Goal: Task Accomplishment & Management: Manage account settings

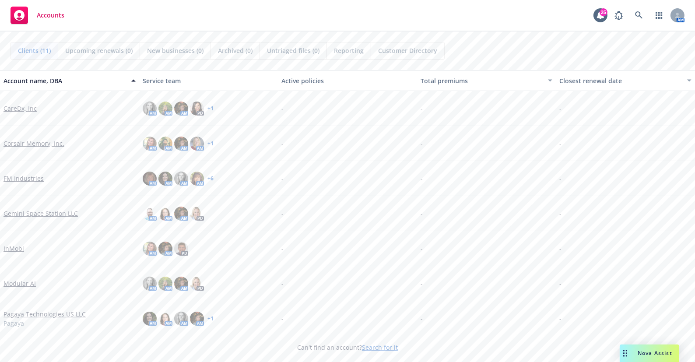
click at [19, 285] on link "Modular AI" at bounding box center [20, 283] width 32 height 9
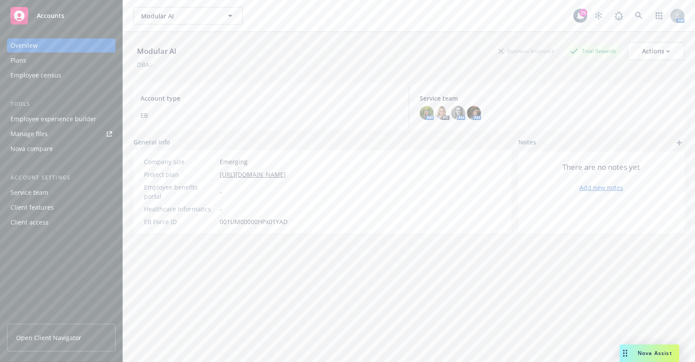
click at [64, 123] on div "Employee experience builder" at bounding box center [54, 119] width 86 height 14
click at [193, 9] on button "Modular AI" at bounding box center [187, 16] width 109 height 18
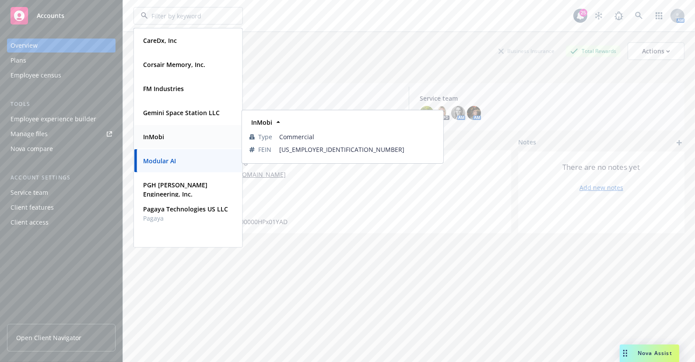
click at [161, 136] on strong "InMobi" at bounding box center [153, 137] width 21 height 8
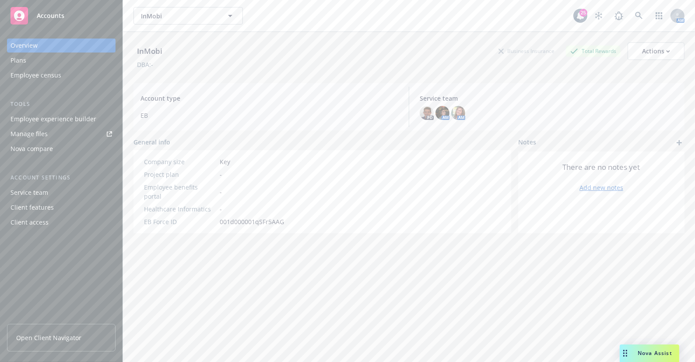
click at [79, 118] on div "Employee experience builder" at bounding box center [54, 119] width 86 height 14
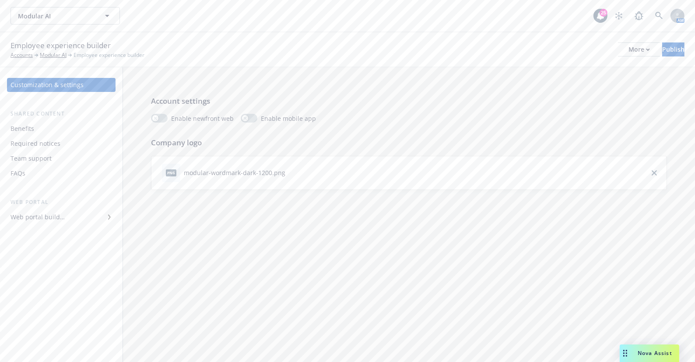
click at [52, 134] on div "Benefits" at bounding box center [62, 129] width 102 height 14
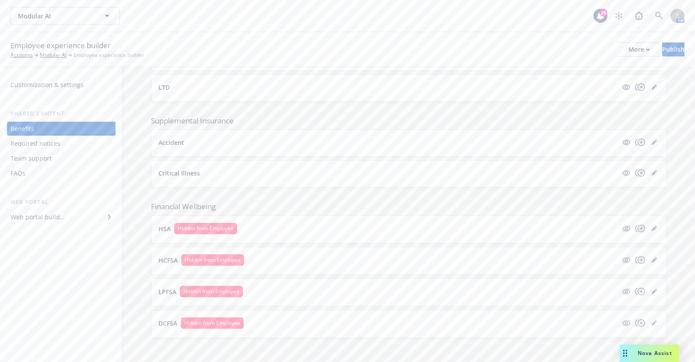
scroll to position [506, 0]
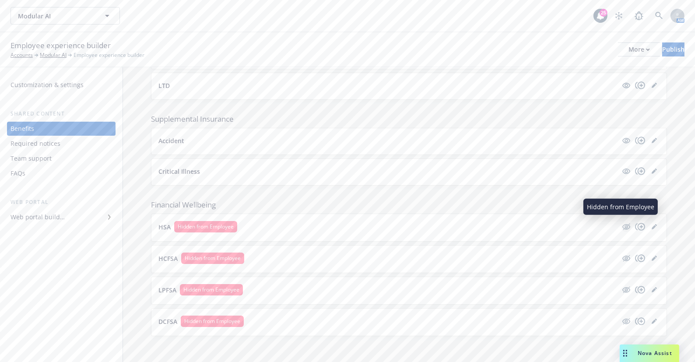
click at [621, 224] on icon "hidden" at bounding box center [626, 226] width 11 height 11
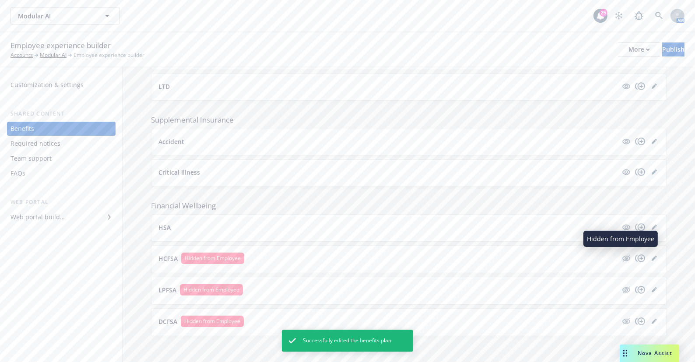
click at [621, 256] on icon "hidden" at bounding box center [626, 258] width 11 height 11
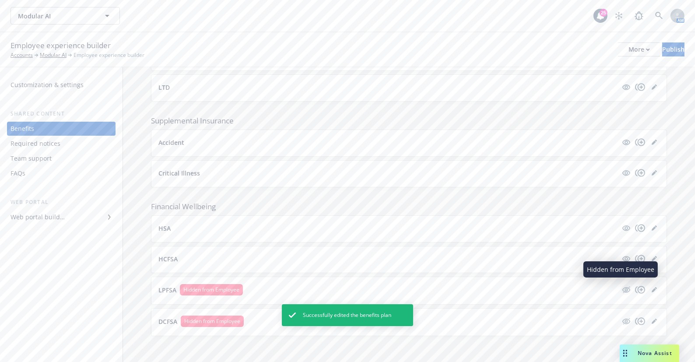
click at [621, 284] on icon "hidden" at bounding box center [626, 289] width 11 height 11
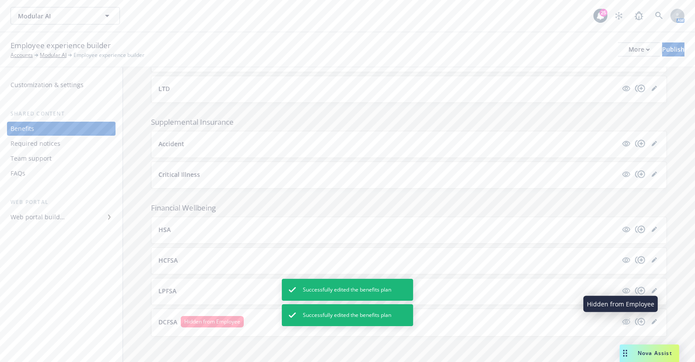
click at [622, 320] on icon "hidden" at bounding box center [626, 322] width 8 height 6
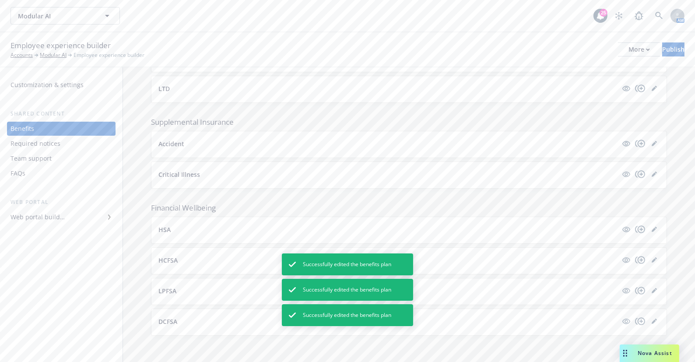
scroll to position [503, 0]
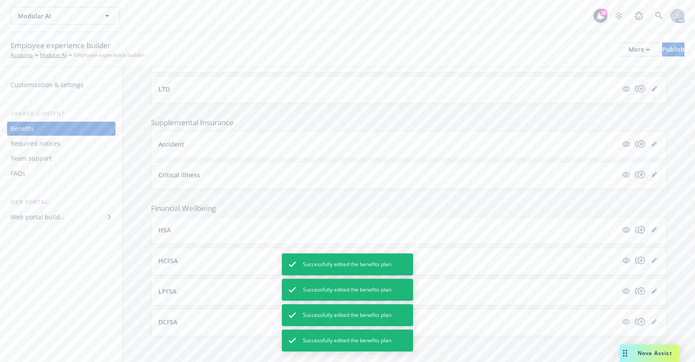
click at [179, 230] on button "HSA" at bounding box center [387, 229] width 459 height 9
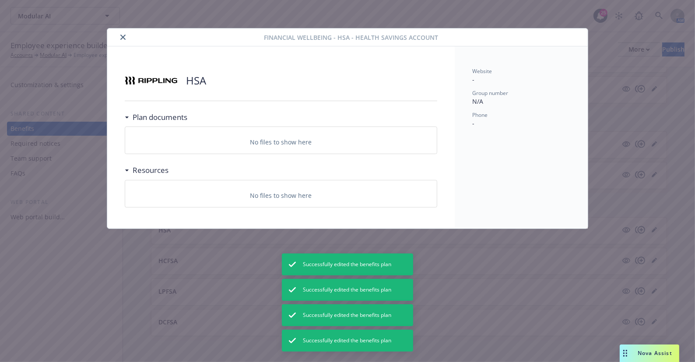
click at [345, 61] on div "HSA Plan documents No files to show here Resources No files to show here" at bounding box center [280, 137] width 347 height 182
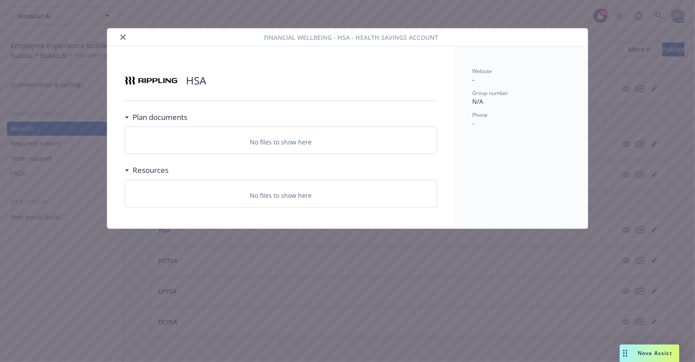
click at [117, 36] on div at bounding box center [187, 37] width 153 height 11
click at [123, 38] on icon "close" at bounding box center [122, 37] width 5 height 5
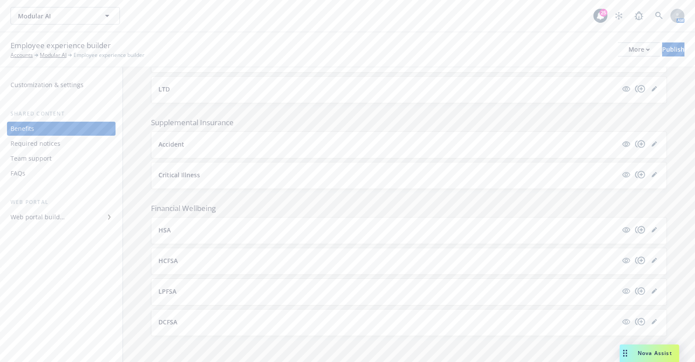
click at [297, 267] on div "HCFSA" at bounding box center [408, 261] width 515 height 26
click at [315, 262] on button "HCFSA" at bounding box center [387, 260] width 459 height 9
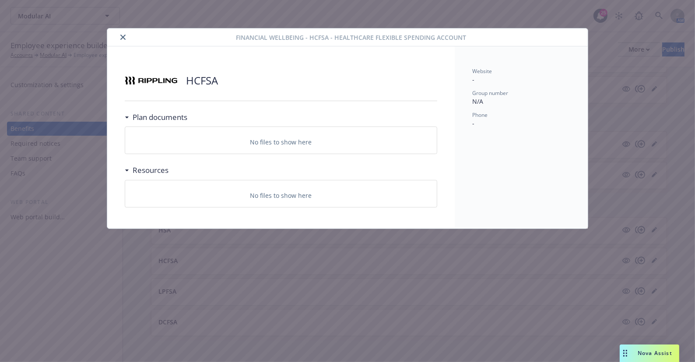
click at [120, 36] on icon "close" at bounding box center [122, 37] width 5 height 5
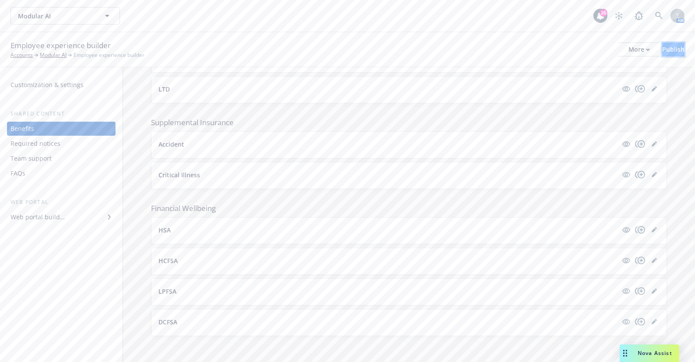
click at [677, 49] on button "Publish" at bounding box center [673, 49] width 22 height 14
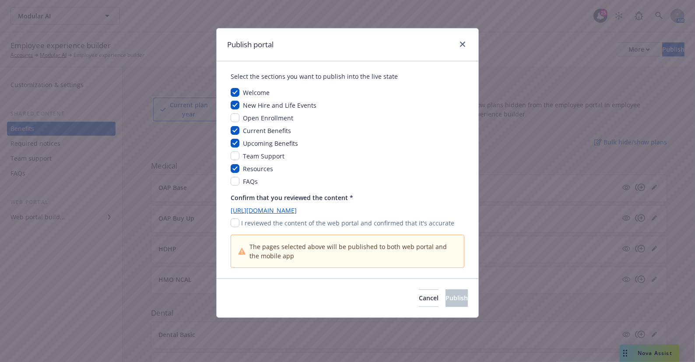
drag, startPoint x: 230, startPoint y: 220, endPoint x: 234, endPoint y: 221, distance: 4.5
click at [230, 220] on div "Select the sections you want to publish into the live state Welcome New Hire an…" at bounding box center [348, 169] width 262 height 217
click at [234, 221] on input "checkbox" at bounding box center [235, 222] width 9 height 9
checkbox input "true"
click at [446, 293] on button "Publish" at bounding box center [457, 298] width 22 height 18
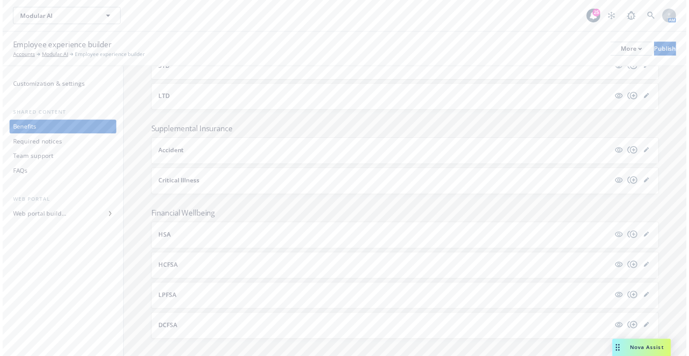
scroll to position [503, 0]
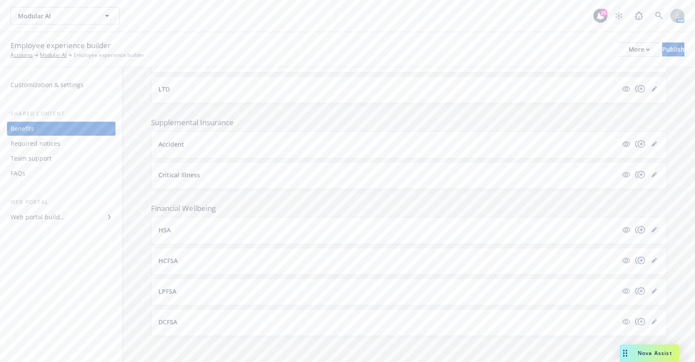
click at [652, 228] on icon "editPencil" at bounding box center [654, 229] width 5 height 5
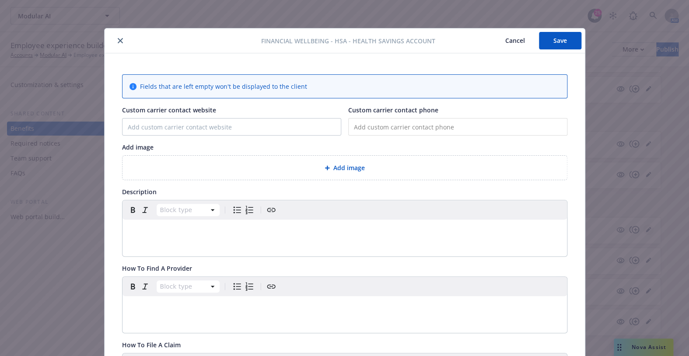
scroll to position [26, 0]
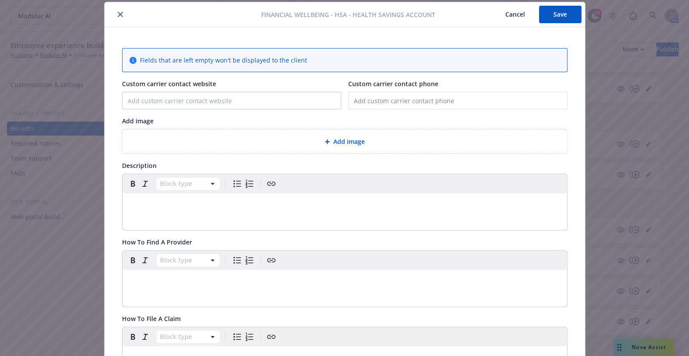
click at [192, 210] on div "editable markdown" at bounding box center [345, 203] width 445 height 21
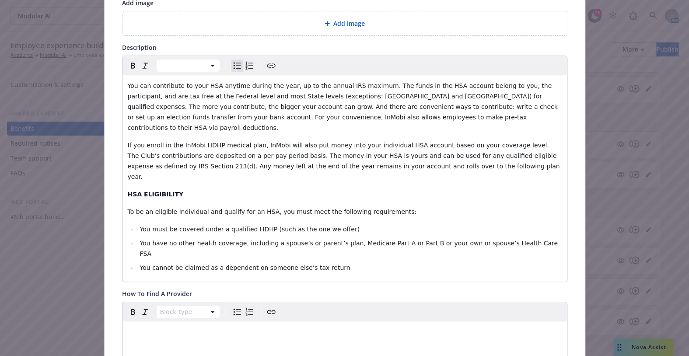
scroll to position [147, 0]
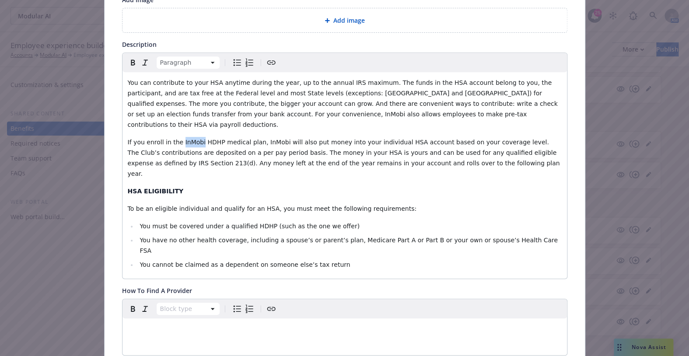
drag, startPoint x: 175, startPoint y: 131, endPoint x: 195, endPoint y: 131, distance: 19.7
click at [195, 139] on span "If you enroll in the InMobi HDHP medical plan, InMobi will also put money into …" at bounding box center [345, 158] width 434 height 39
drag, startPoint x: 263, startPoint y: 132, endPoint x: 281, endPoint y: 130, distance: 18.5
click at [281, 139] on span "If you enroll in the Modular AI HDHP medical plan, InMobi will also put money i…" at bounding box center [346, 158] width 436 height 39
drag, startPoint x: 265, startPoint y: 205, endPoint x: 337, endPoint y: 219, distance: 73.6
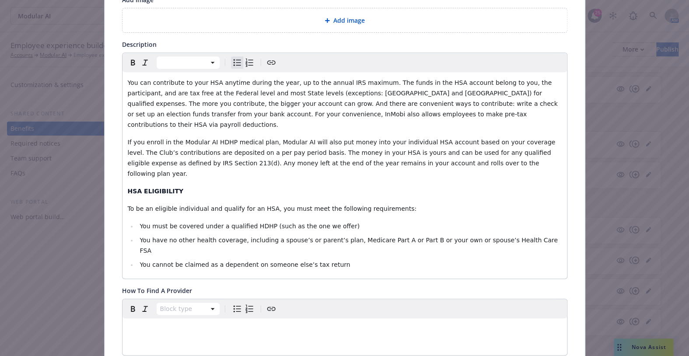
click at [267, 223] on span "You must be covered under a qualified HDHP (such as the one we offer)" at bounding box center [250, 226] width 220 height 7
click at [359, 237] on span "You have no other health coverage, including a spouse’s or parent’s plan, Medic…" at bounding box center [350, 246] width 420 height 18
drag, startPoint x: 509, startPoint y: 104, endPoint x: 528, endPoint y: 103, distance: 18.4
click at [528, 103] on span "You can contribute to your HSA anytime during the year, up to the annual IRS ma…" at bounding box center [344, 103] width 432 height 49
click at [332, 120] on div "You can contribute to your HSA anytime during the year, up to the annual IRS ma…" at bounding box center [345, 175] width 445 height 207
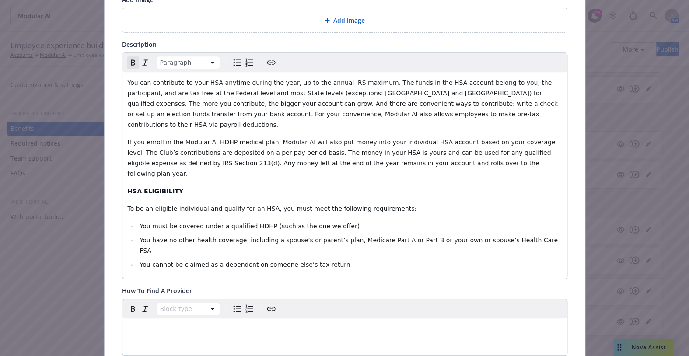
drag, startPoint x: 367, startPoint y: 162, endPoint x: 392, endPoint y: 186, distance: 35.0
click at [367, 162] on div "You can contribute to your HSA anytime during the year, up to the annual IRS ma…" at bounding box center [345, 175] width 445 height 207
drag, startPoint x: 392, startPoint y: 186, endPoint x: 383, endPoint y: 191, distance: 10.0
click at [390, 204] on p "To be an eligible individual and qualify for an HSA, you must meet the followin…" at bounding box center [345, 209] width 434 height 11
drag, startPoint x: 410, startPoint y: 165, endPoint x: 433, endPoint y: 165, distance: 23.2
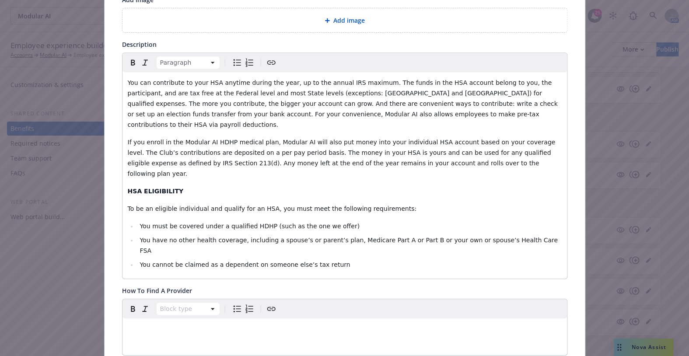
click at [415, 186] on p "HSA ELIGIBILITY" at bounding box center [345, 191] width 434 height 11
click at [481, 186] on p "HSA ELIGIBILITY" at bounding box center [345, 191] width 434 height 11
click at [476, 221] on li "You must be covered under a qualified HDHP (such as the one we offer)" at bounding box center [349, 226] width 425 height 11
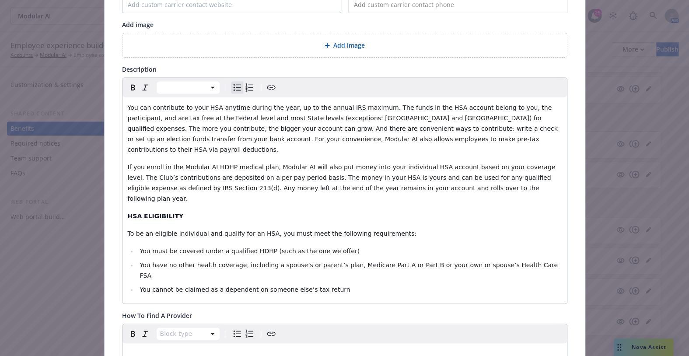
scroll to position [119, 0]
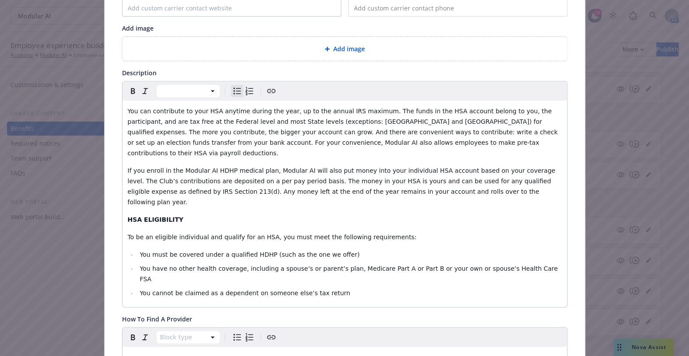
drag, startPoint x: 349, startPoint y: 118, endPoint x: 414, endPoint y: 124, distance: 65.1
click at [350, 118] on span "You can contribute to your HSA anytime during the year, up to the annual IRS ma…" at bounding box center [344, 132] width 432 height 49
click at [414, 124] on span "You can contribute to your HSA anytime during the year, up to the annual IRS ma…" at bounding box center [344, 132] width 432 height 49
click at [448, 165] on p "If you enroll in the Modular AI HDHP medical plan, Modular AI will also put mon…" at bounding box center [345, 186] width 434 height 42
drag, startPoint x: 468, startPoint y: 205, endPoint x: 477, endPoint y: 226, distance: 22.8
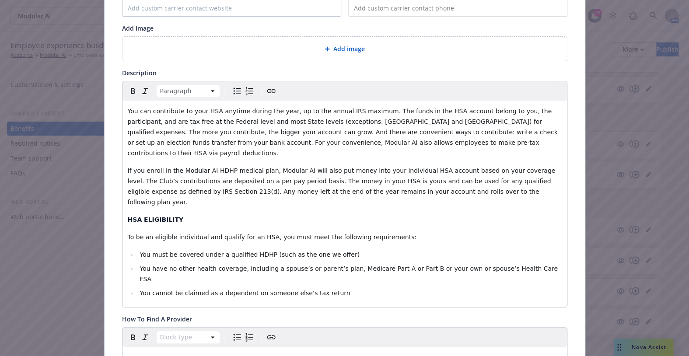
click at [468, 205] on div "You can contribute to your HSA anytime during the year, up to the annual IRS ma…" at bounding box center [345, 204] width 445 height 207
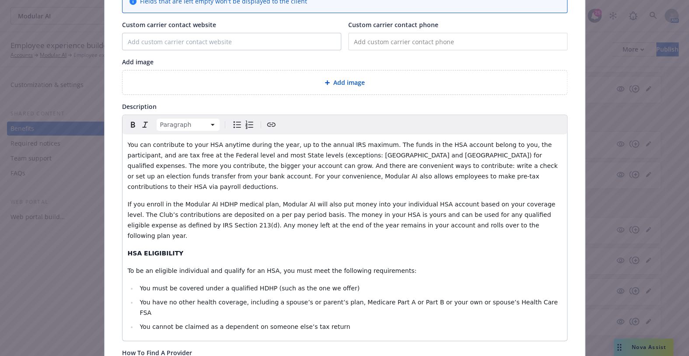
scroll to position [79, 0]
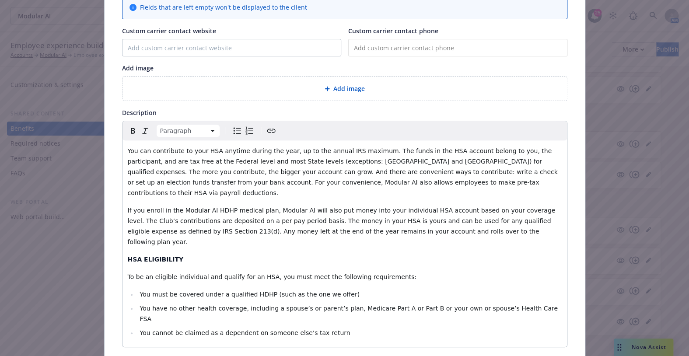
drag, startPoint x: 353, startPoint y: 180, endPoint x: 393, endPoint y: 207, distance: 48.6
click at [354, 180] on p "You can contribute to your HSA anytime during the year, up to the annual IRS ma…" at bounding box center [345, 172] width 434 height 53
drag, startPoint x: 393, startPoint y: 207, endPoint x: 437, endPoint y: 225, distance: 47.7
click at [393, 208] on span "If you enroll in the Modular AI HDHP medical plan, Modular AI will also put mon…" at bounding box center [343, 226] width 430 height 39
click at [441, 228] on div "You can contribute to your HSA anytime during the year, up to the annual IRS ma…" at bounding box center [345, 243] width 445 height 207
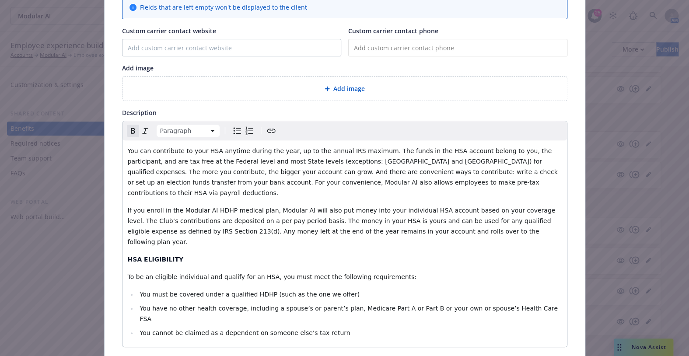
click at [427, 228] on div "You can contribute to your HSA anytime during the year, up to the annual IRS ma…" at bounding box center [345, 243] width 445 height 207
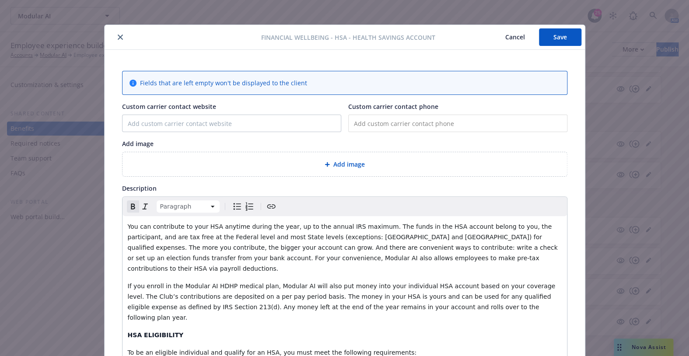
scroll to position [0, 0]
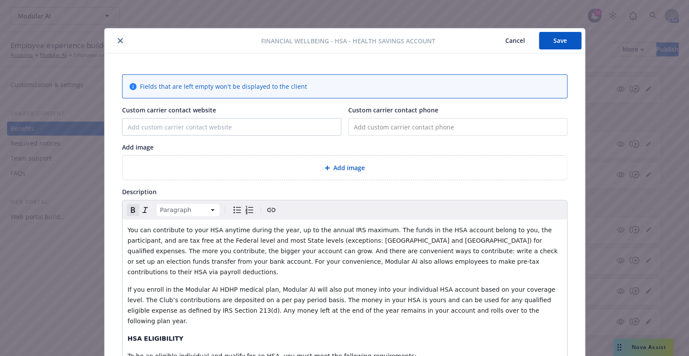
drag, startPoint x: 558, startPoint y: 42, endPoint x: 226, endPoint y: 144, distance: 347.3
click at [558, 41] on button "Save" at bounding box center [560, 41] width 42 height 18
drag, startPoint x: 116, startPoint y: 40, endPoint x: 125, endPoint y: 42, distance: 9.3
click at [118, 40] on icon "close" at bounding box center [120, 40] width 5 height 5
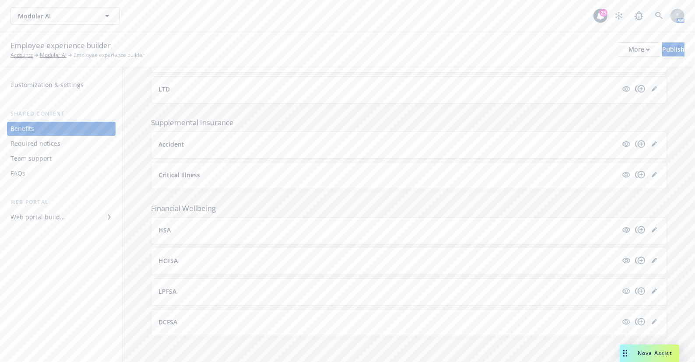
click at [529, 256] on button "HCFSA" at bounding box center [387, 260] width 459 height 9
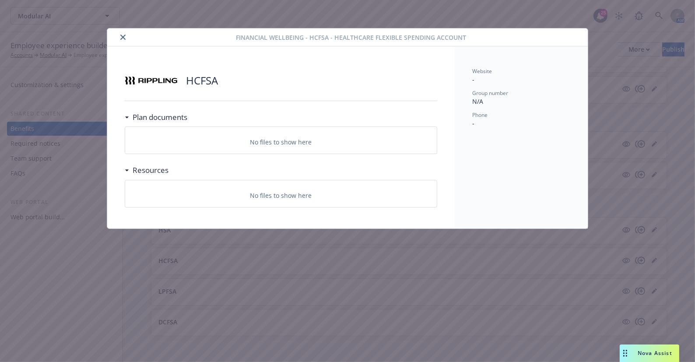
click at [123, 35] on icon "close" at bounding box center [122, 37] width 5 height 5
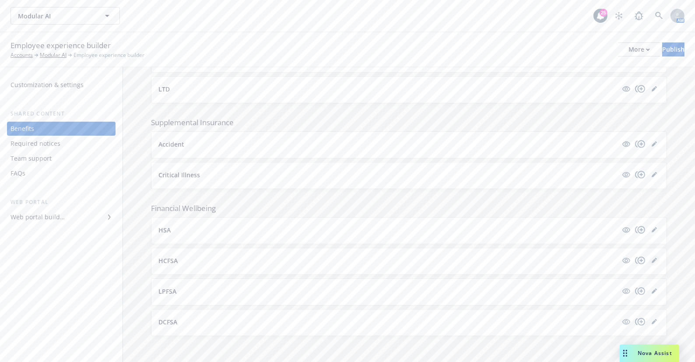
click at [652, 259] on icon "editPencil" at bounding box center [654, 260] width 5 height 5
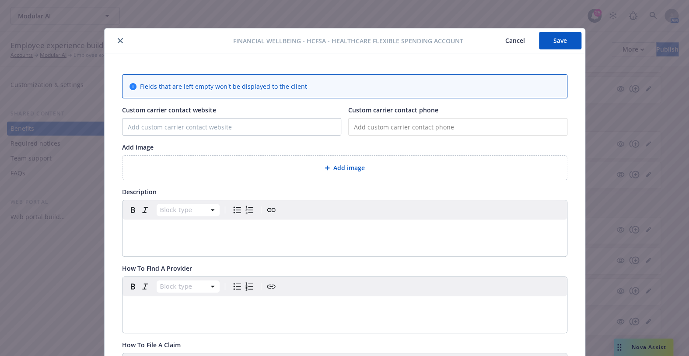
scroll to position [26, 0]
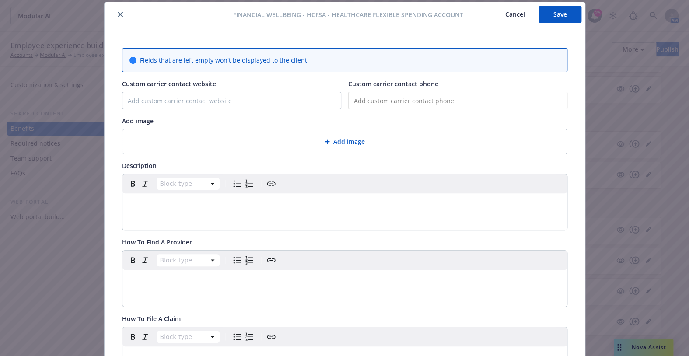
click at [201, 201] on p "editable markdown" at bounding box center [345, 204] width 434 height 11
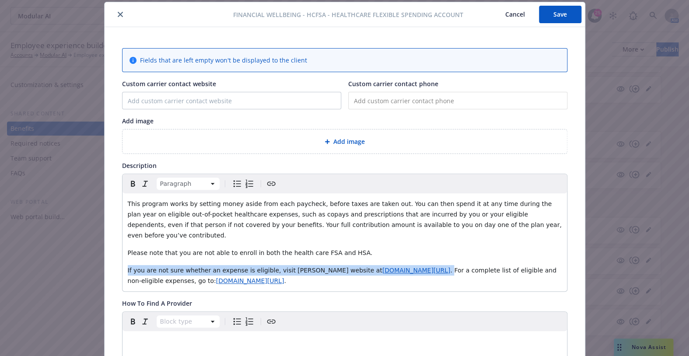
drag, startPoint x: 484, startPoint y: 260, endPoint x: 83, endPoint y: 256, distance: 400.5
click at [83, 256] on div "Financial Wellbeing - HCFSA - Healthcare Flexible Spending Account Cancel Save …" at bounding box center [344, 178] width 689 height 356
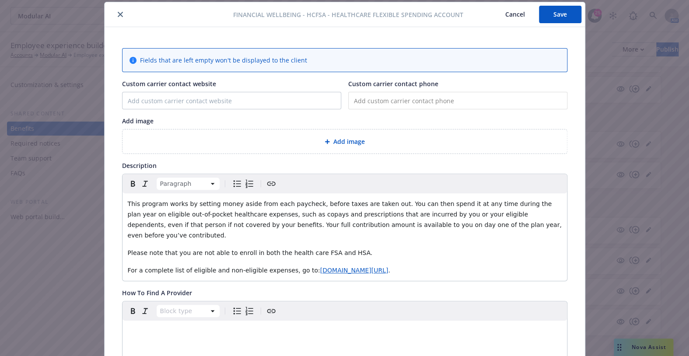
click at [538, 214] on span "This program works by setting money aside from each paycheck, before taxes are …" at bounding box center [346, 219] width 436 height 39
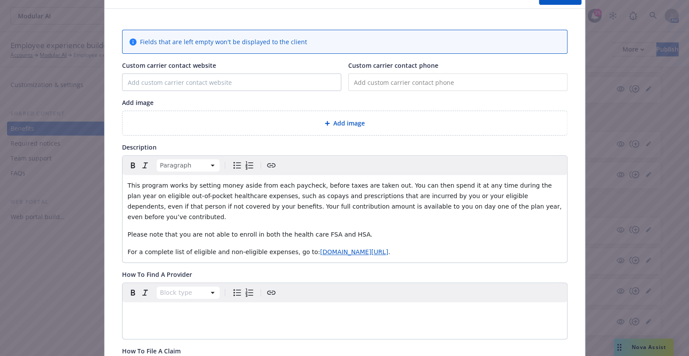
scroll to position [0, 0]
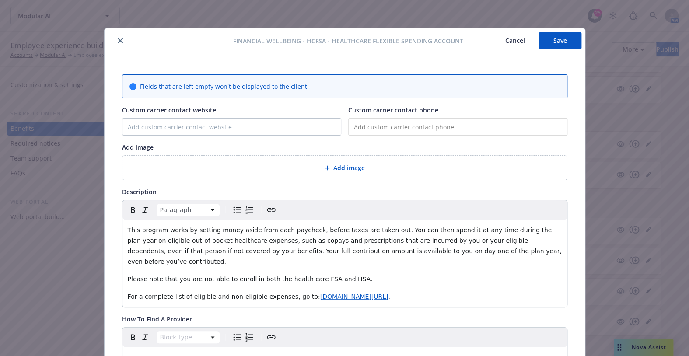
click at [561, 39] on button "Save" at bounding box center [560, 41] width 42 height 18
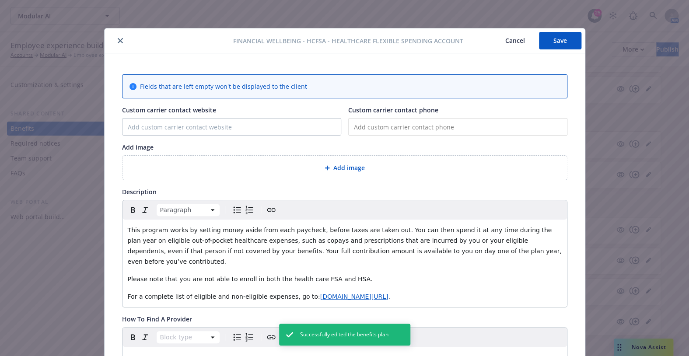
drag, startPoint x: 555, startPoint y: 34, endPoint x: 198, endPoint y: 54, distance: 357.3
click at [555, 33] on button "Save" at bounding box center [560, 41] width 42 height 18
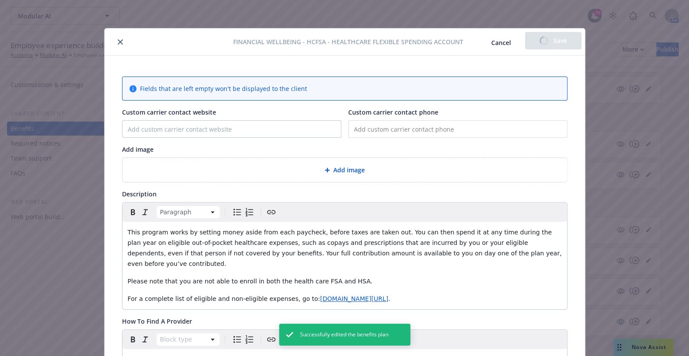
click at [118, 44] on icon "close" at bounding box center [120, 41] width 5 height 5
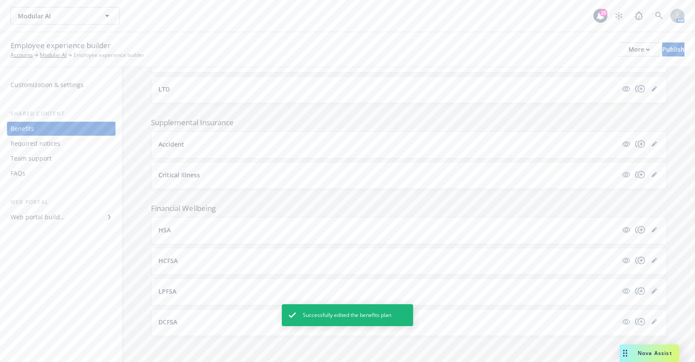
click at [652, 290] on icon "editPencil" at bounding box center [654, 290] width 5 height 5
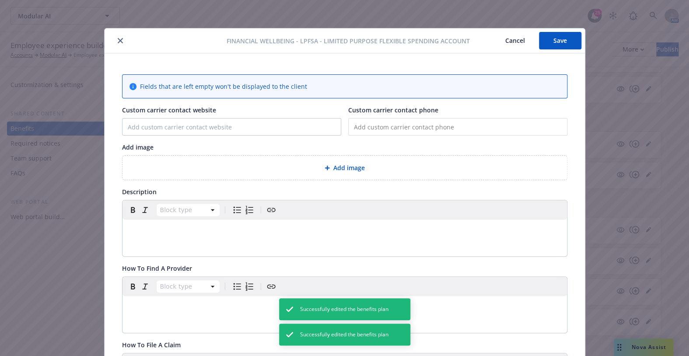
scroll to position [26, 0]
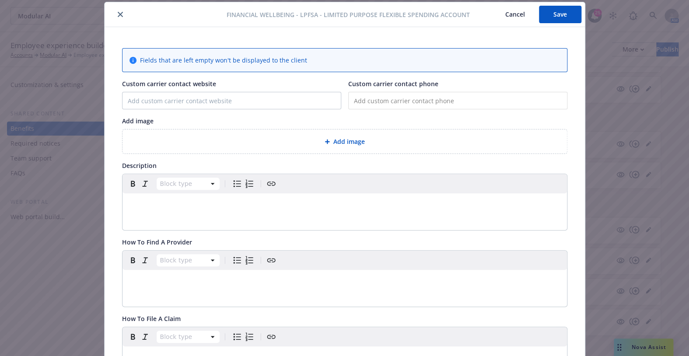
click at [243, 217] on div "Block type" at bounding box center [345, 202] width 445 height 56
click at [302, 204] on p "editable markdown" at bounding box center [345, 204] width 434 height 11
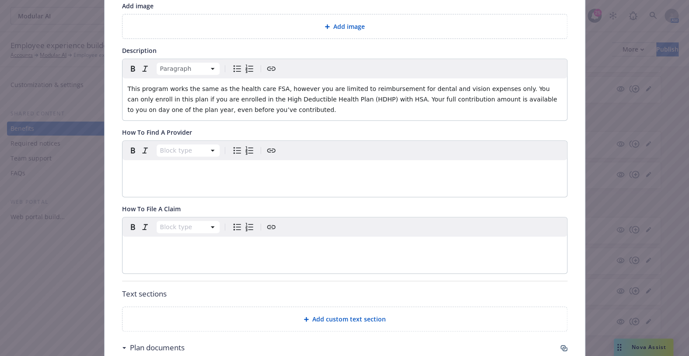
scroll to position [0, 0]
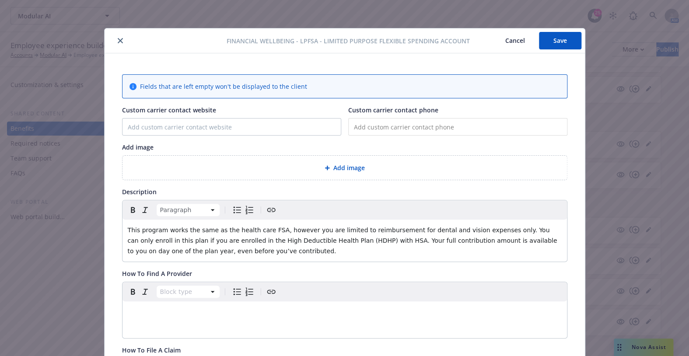
click at [553, 44] on button "Save" at bounding box center [560, 41] width 42 height 18
click at [255, 249] on p "This program works the same as the health care FSA, however you are limited to …" at bounding box center [345, 241] width 434 height 32
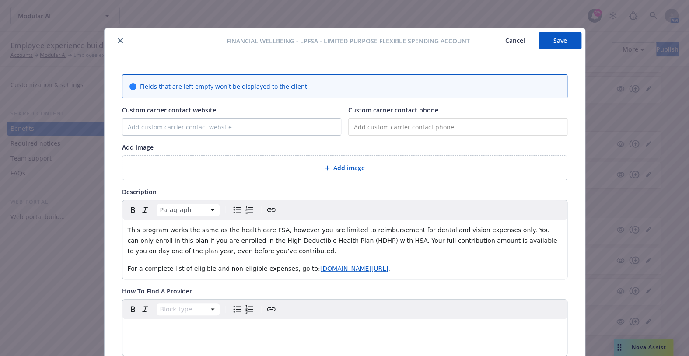
click at [566, 35] on button "Save" at bounding box center [560, 41] width 42 height 18
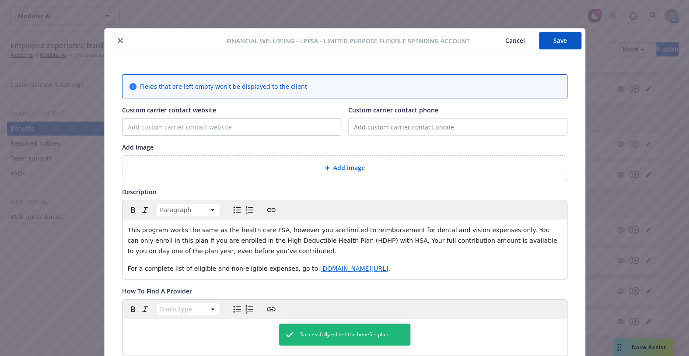
click at [118, 41] on icon "close" at bounding box center [120, 40] width 5 height 5
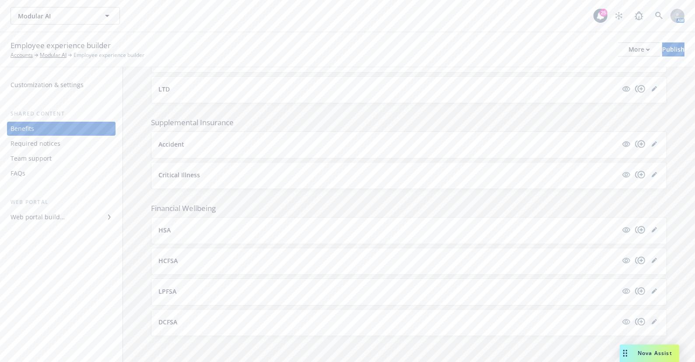
click at [652, 320] on icon "editPencil" at bounding box center [654, 322] width 4 height 4
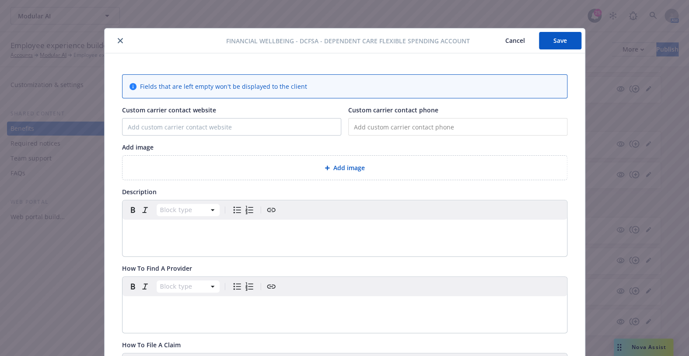
scroll to position [26, 0]
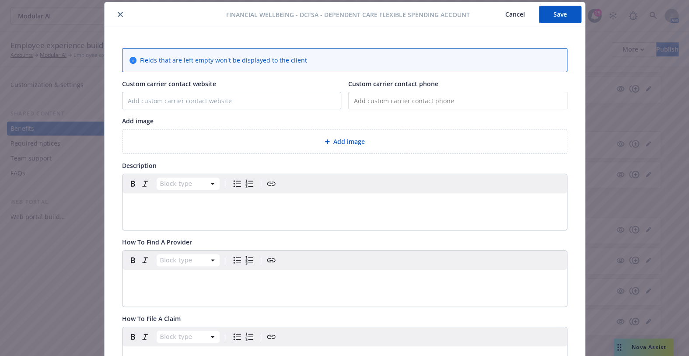
click at [176, 212] on div "editable markdown" at bounding box center [345, 203] width 445 height 21
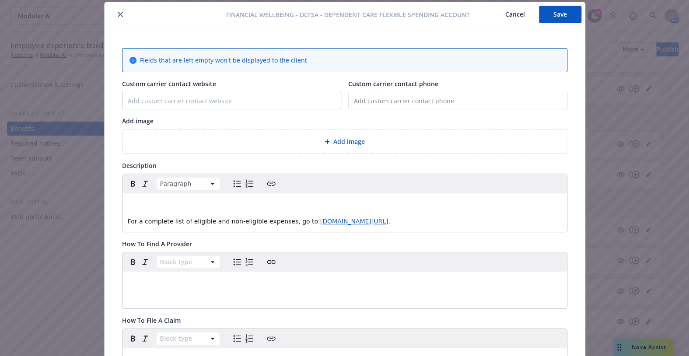
drag, startPoint x: 186, startPoint y: 200, endPoint x: 201, endPoint y: 203, distance: 14.6
click at [186, 200] on p "editable markdown" at bounding box center [345, 204] width 434 height 11
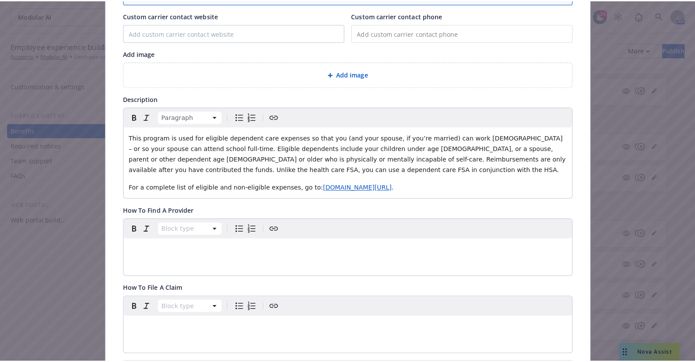
scroll to position [0, 0]
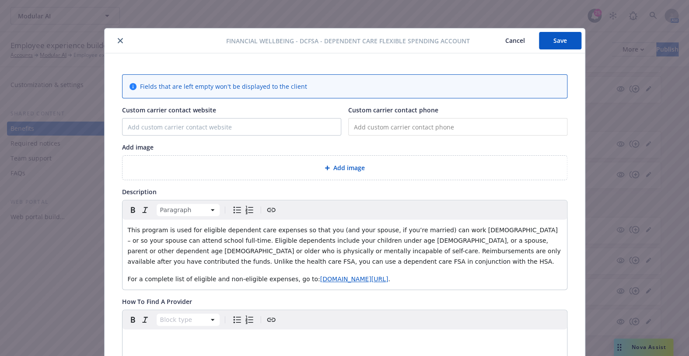
click at [564, 40] on button "Save" at bounding box center [560, 41] width 42 height 18
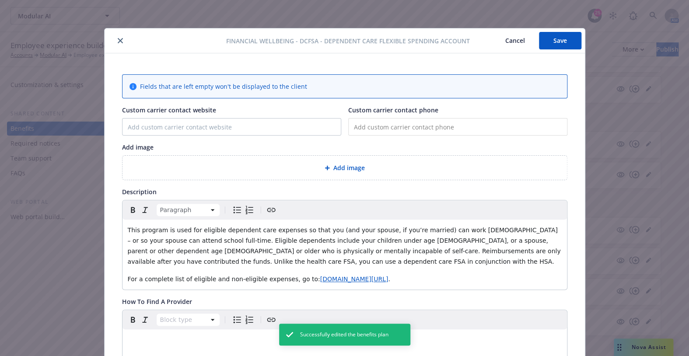
drag, startPoint x: 565, startPoint y: 41, endPoint x: 532, endPoint y: 44, distance: 32.5
click at [565, 41] on button "Save" at bounding box center [560, 41] width 42 height 18
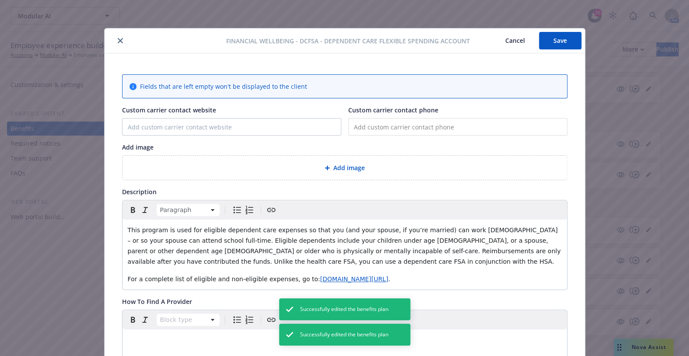
click at [118, 40] on icon "close" at bounding box center [120, 40] width 5 height 5
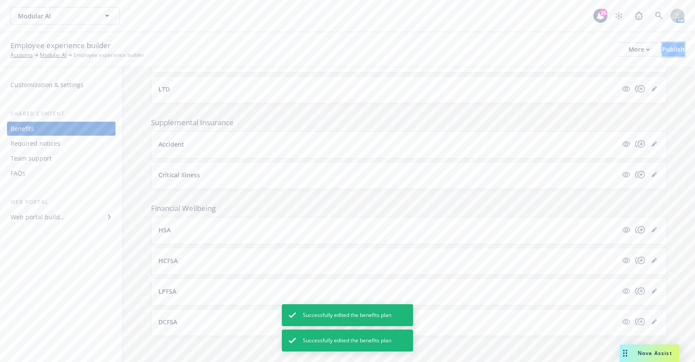
click at [662, 50] on div "Publish" at bounding box center [673, 49] width 22 height 13
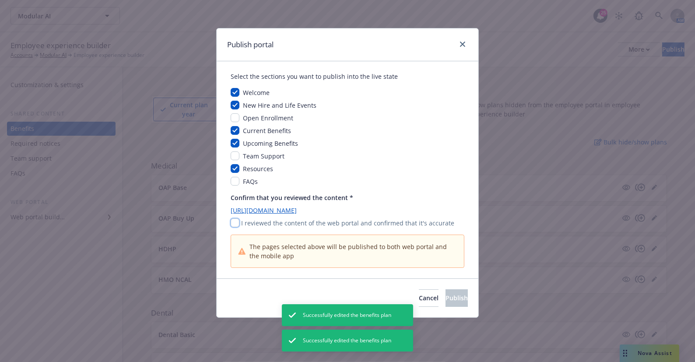
click at [231, 222] on input "checkbox" at bounding box center [235, 222] width 9 height 9
checkbox input "true"
click at [446, 301] on span "Publish" at bounding box center [457, 298] width 22 height 8
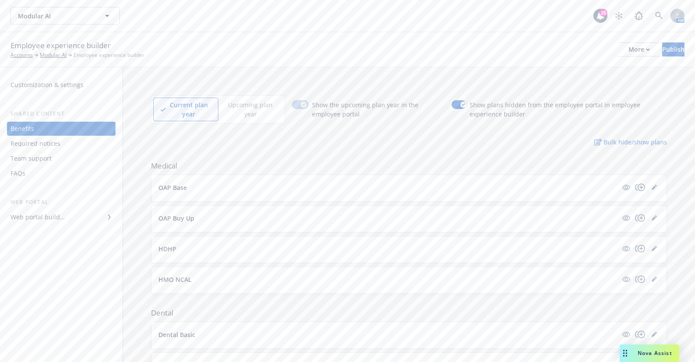
drag, startPoint x: 372, startPoint y: 39, endPoint x: 373, endPoint y: 52, distance: 12.3
click at [372, 40] on div "Employee experience builder Accounts Modular AI Employee experience builder Mor…" at bounding box center [348, 49] width 674 height 19
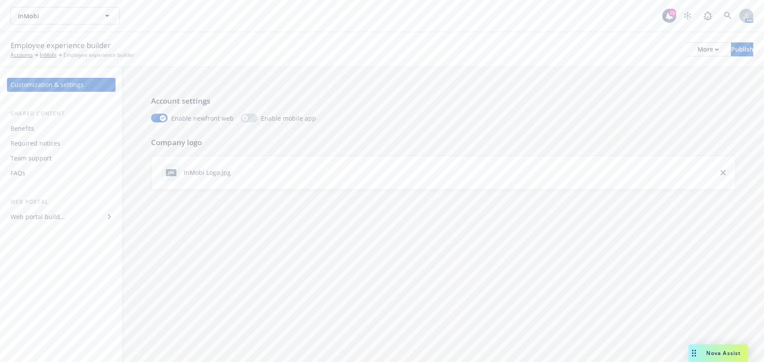
drag, startPoint x: 43, startPoint y: 125, endPoint x: 51, endPoint y: 127, distance: 8.2
click at [43, 125] on div "Benefits" at bounding box center [62, 129] width 102 height 14
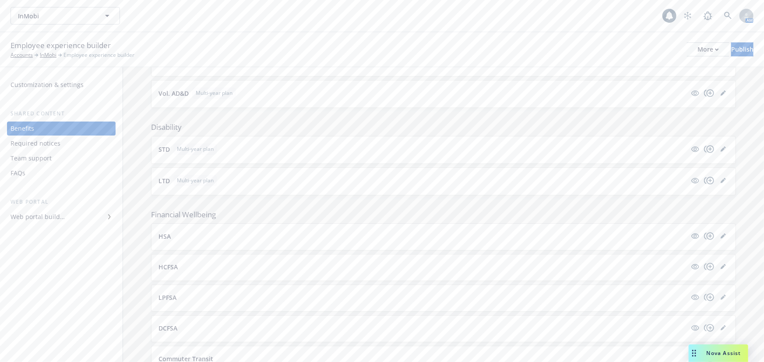
scroll to position [574, 0]
click at [629, 174] on button "HSA" at bounding box center [422, 178] width 528 height 9
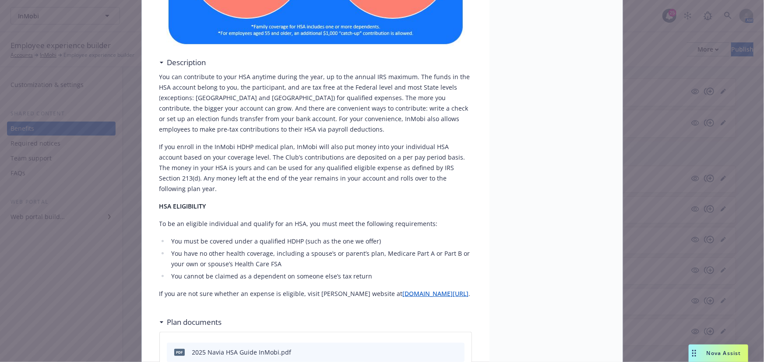
scroll to position [265, 0]
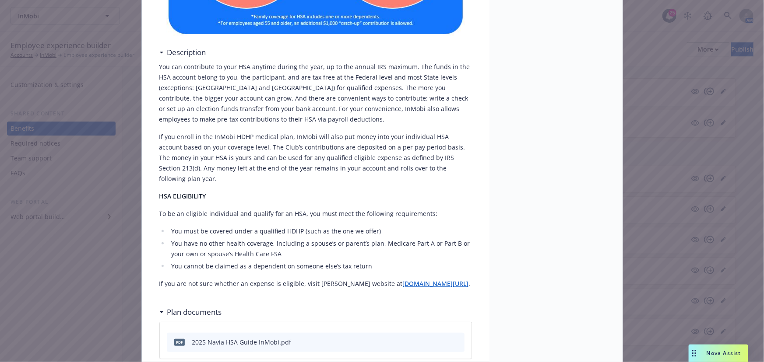
click at [377, 261] on li "You cannot be claimed as a dependent on someone else’s tax return" at bounding box center [320, 266] width 303 height 11
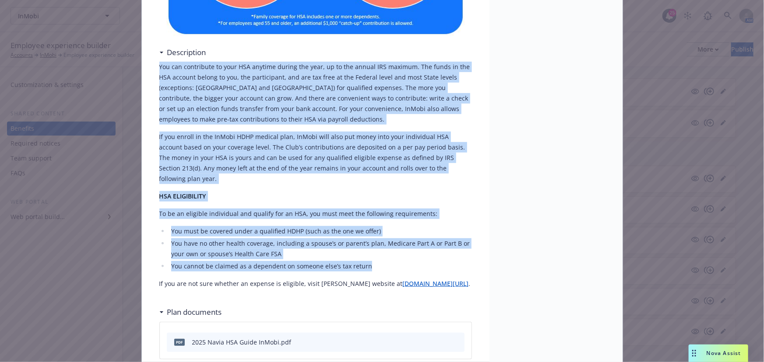
drag, startPoint x: 393, startPoint y: 258, endPoint x: 147, endPoint y: 61, distance: 314.7
click at [147, 61] on div "HSA Description You can contribute to your HSA anytime during the year, up to t…" at bounding box center [315, 113] width 347 height 662
copy div "Lor ips dolorsitam co adip ELI seddoei tempor inc utla, et do mag aliqua ENI ad…"
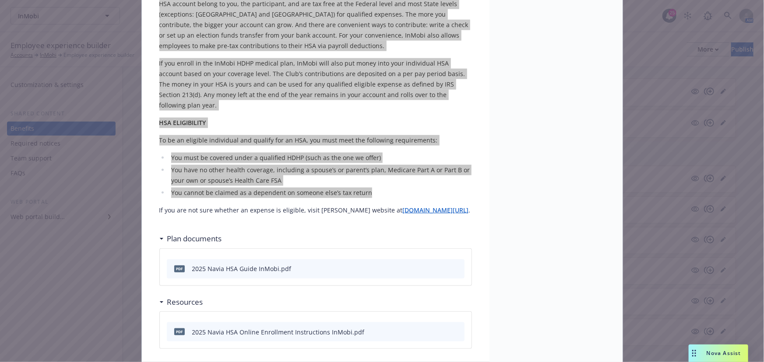
scroll to position [374, 0]
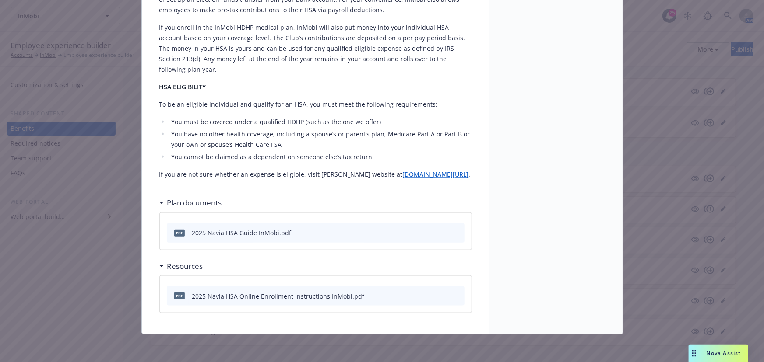
click at [110, 290] on div "Financial Wellbeing - HSA - Health Savings Account HSA Description You can cont…" at bounding box center [382, 181] width 764 height 362
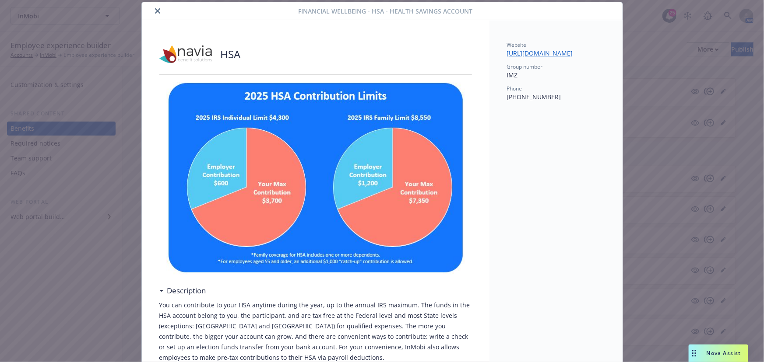
scroll to position [0, 0]
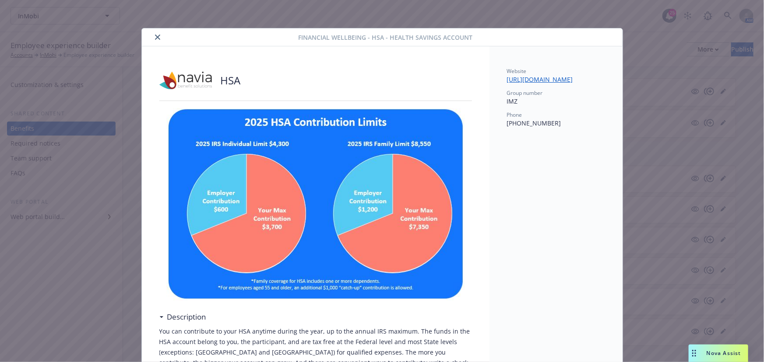
click at [156, 35] on icon "close" at bounding box center [157, 37] width 5 height 5
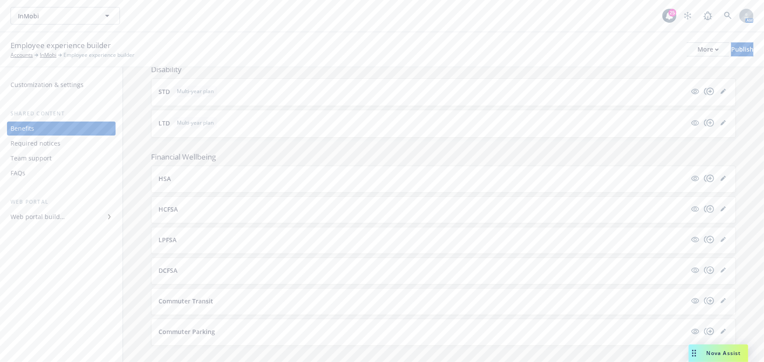
click at [213, 205] on button "HCFSA" at bounding box center [422, 209] width 528 height 9
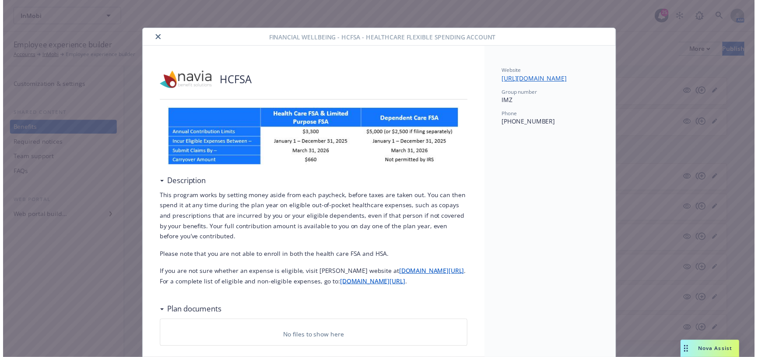
scroll to position [11, 0]
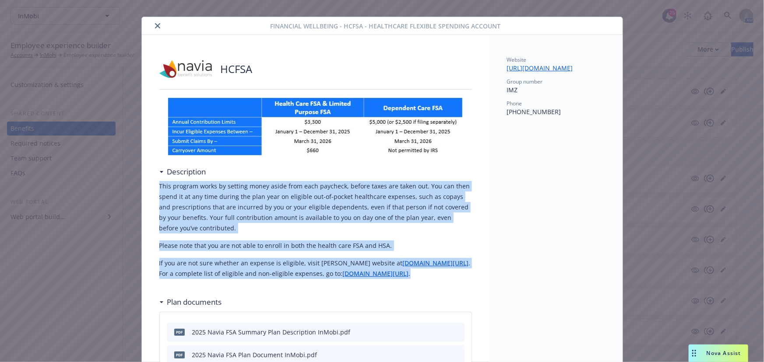
drag, startPoint x: 339, startPoint y: 284, endPoint x: 149, endPoint y: 185, distance: 214.4
click at [149, 185] on div "HCFSA Description This program works by setting money aside from each paycheck,…" at bounding box center [315, 245] width 347 height 421
copy div "This program works by setting money aside from each paycheck, before taxes are …"
drag, startPoint x: 151, startPoint y: 27, endPoint x: 159, endPoint y: 29, distance: 8.5
click at [152, 27] on button "close" at bounding box center [157, 26] width 11 height 11
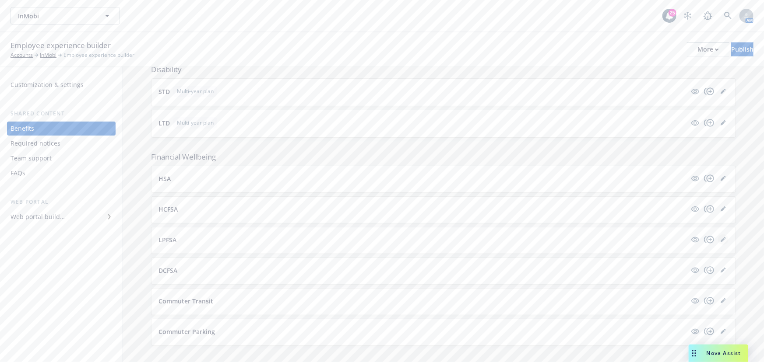
click at [720, 238] on icon "editPencil" at bounding box center [722, 240] width 4 height 4
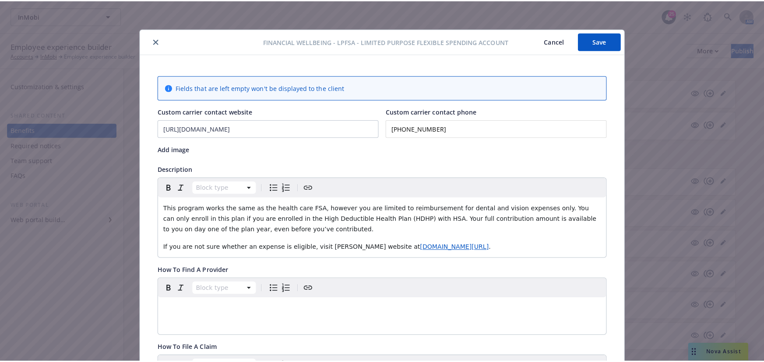
scroll to position [26, 0]
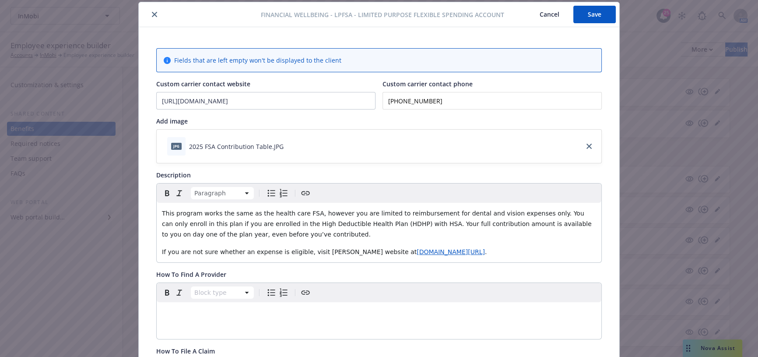
drag, startPoint x: 565, startPoint y: 258, endPoint x: 550, endPoint y: 252, distance: 16.1
click at [563, 256] on div "This program works the same as the health care FSA, however you are limited to …" at bounding box center [379, 233] width 445 height 60
drag, startPoint x: 573, startPoint y: 251, endPoint x: 127, endPoint y: 206, distance: 447.8
click at [127, 206] on div "Financial Wellbeing - LPFSA - Limited Purpose Flexible Spending Account Cancel …" at bounding box center [379, 178] width 758 height 357
click at [295, 235] on p "This program works the same as the health care FSA, however you are limited to …" at bounding box center [379, 224] width 434 height 32
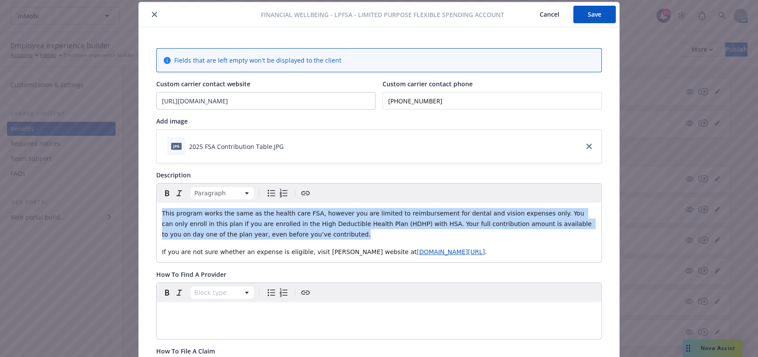
drag, startPoint x: 229, startPoint y: 234, endPoint x: 142, endPoint y: 210, distance: 90.7
copy span "This program works the same as the health care FSA, however you are limited to …"
click at [152, 14] on icon "close" at bounding box center [154, 14] width 5 height 5
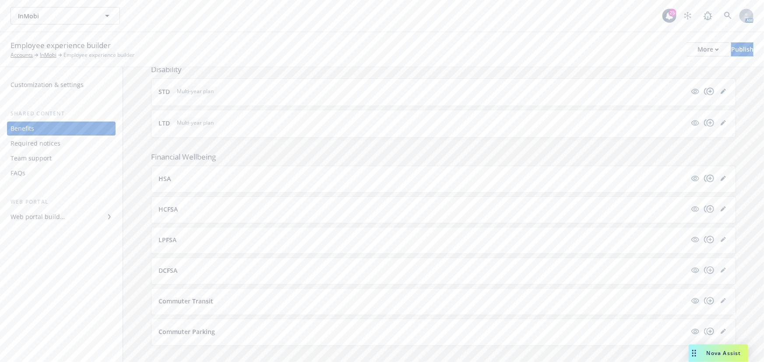
click at [587, 204] on div "HCFSA" at bounding box center [443, 209] width 570 height 11
click at [550, 205] on button "HCFSA" at bounding box center [422, 209] width 528 height 9
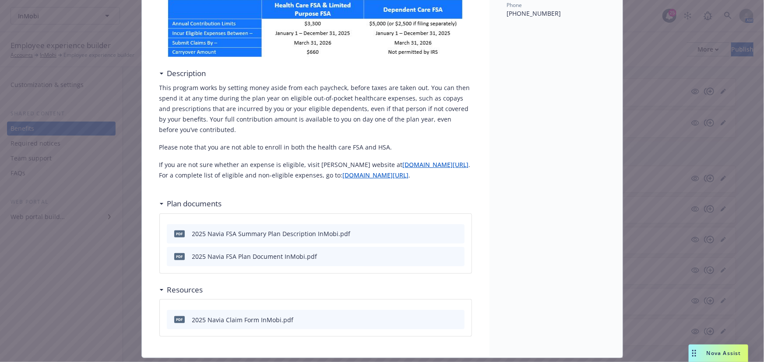
scroll to position [144, 0]
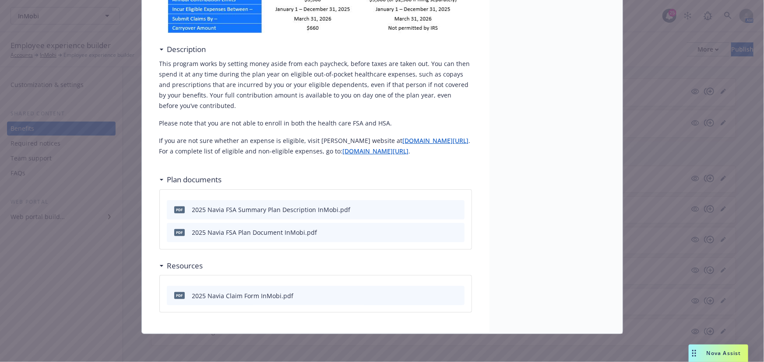
click at [343, 152] on link "[DOMAIN_NAME][URL]" at bounding box center [376, 151] width 66 height 8
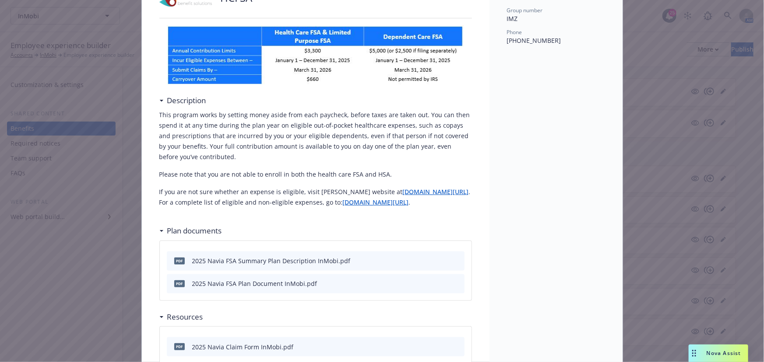
scroll to position [0, 0]
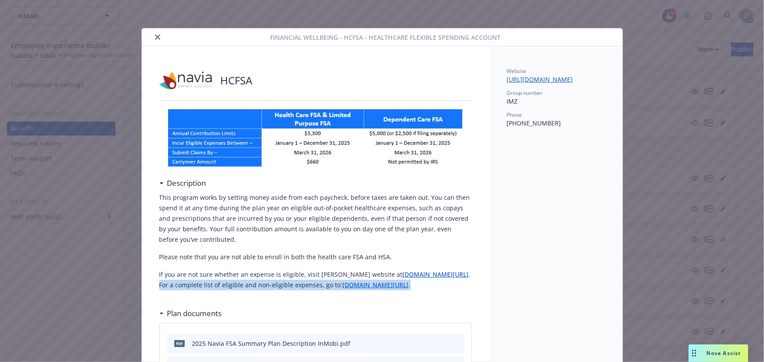
drag, startPoint x: 325, startPoint y: 298, endPoint x: 328, endPoint y: 289, distance: 9.4
click at [328, 289] on p "If you are not sure whether an expense is eligible, visit [PERSON_NAME] website…" at bounding box center [315, 280] width 312 height 21
copy p "For a complete list of eligible and non-eligible expenses, go to: [DOMAIN_NAME]…"
click at [155, 38] on icon "close" at bounding box center [157, 37] width 5 height 5
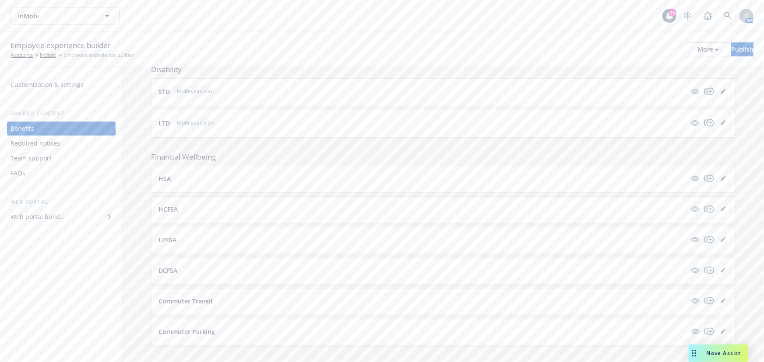
click at [221, 265] on div "DCFSA" at bounding box center [443, 270] width 570 height 11
click at [156, 259] on div "DCFSA" at bounding box center [443, 271] width 584 height 26
click at [173, 266] on p "DCFSA" at bounding box center [167, 270] width 19 height 9
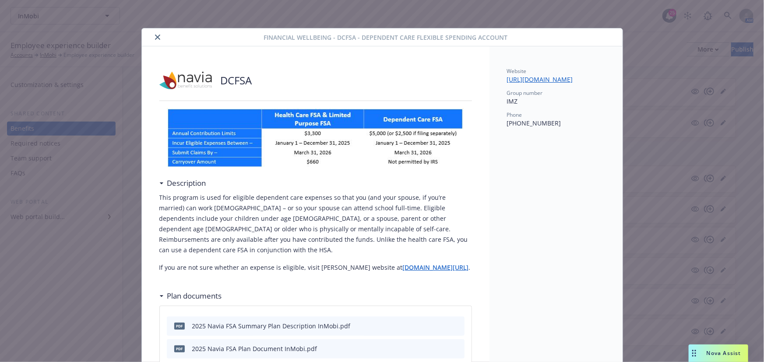
scroll to position [39, 0]
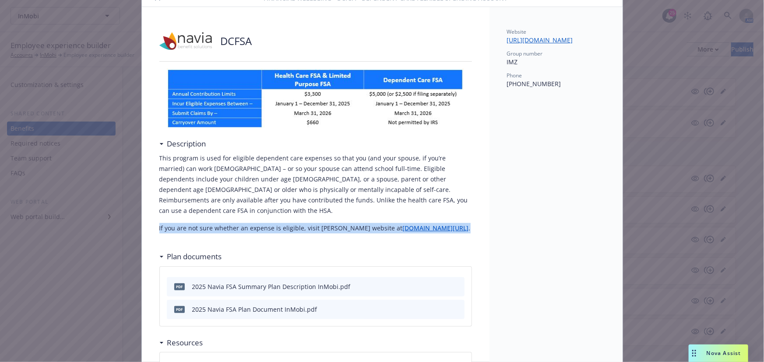
drag, startPoint x: 354, startPoint y: 233, endPoint x: 144, endPoint y: 219, distance: 211.4
click at [144, 219] on div "DCFSA Description This program is used for eligible dependent care expenses so …" at bounding box center [315, 209] width 347 height 404
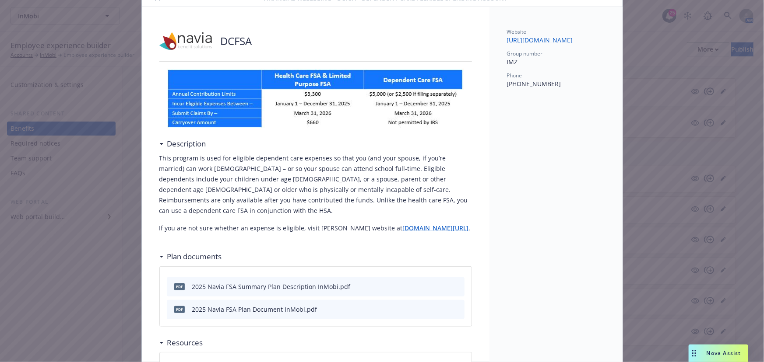
click at [461, 184] on p "This program is used for eligible dependent care expenses so that you (and your…" at bounding box center [315, 184] width 312 height 63
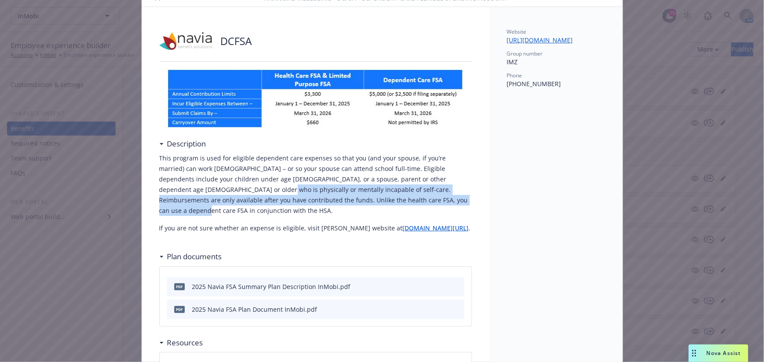
drag, startPoint x: 385, startPoint y: 199, endPoint x: 345, endPoint y: 179, distance: 44.2
click at [151, 192] on div "DCFSA Description This program is used for eligible dependent care expenses so …" at bounding box center [315, 209] width 347 height 404
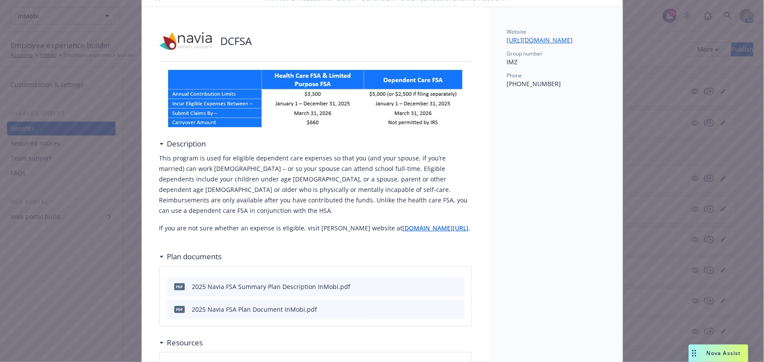
drag, startPoint x: 157, startPoint y: 175, endPoint x: 158, endPoint y: 161, distance: 13.6
click at [159, 175] on p "This program is used for eligible dependent care expenses so that you (and your…" at bounding box center [315, 184] width 312 height 63
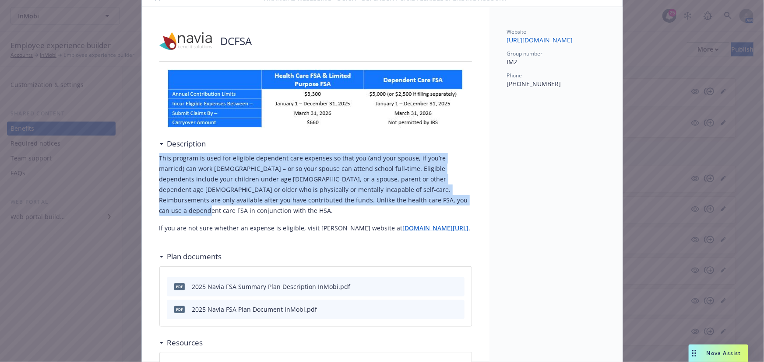
drag, startPoint x: 154, startPoint y: 157, endPoint x: 415, endPoint y: 199, distance: 264.1
click at [415, 199] on div "DCFSA Description This program is used for eligible dependent care expenses so …" at bounding box center [315, 209] width 347 height 404
copy p "This program is used for eligible dependent care expenses so that you (and your…"
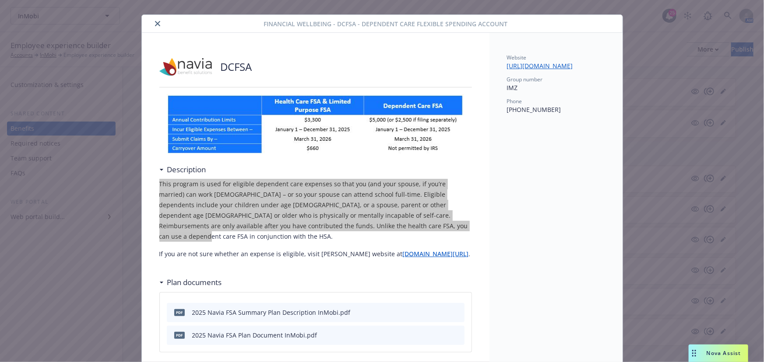
scroll to position [0, 0]
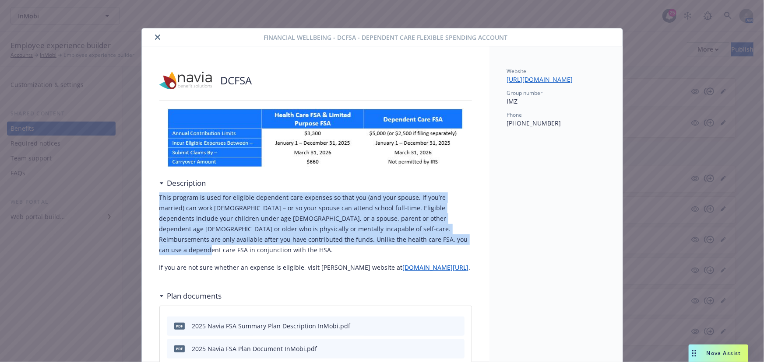
drag, startPoint x: 157, startPoint y: 38, endPoint x: 165, endPoint y: 37, distance: 7.9
click at [157, 37] on icon "close" at bounding box center [157, 37] width 5 height 5
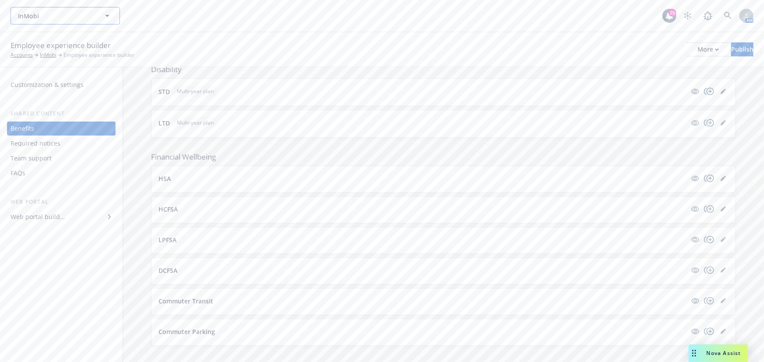
click at [48, 16] on span "InMobi" at bounding box center [56, 15] width 76 height 9
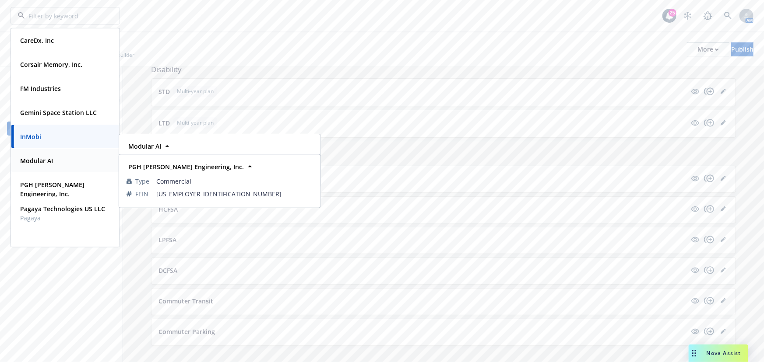
click at [81, 165] on div "Modular AI" at bounding box center [65, 160] width 97 height 13
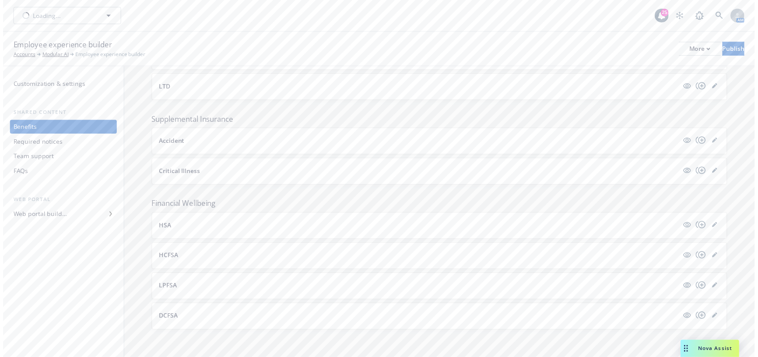
scroll to position [470, 0]
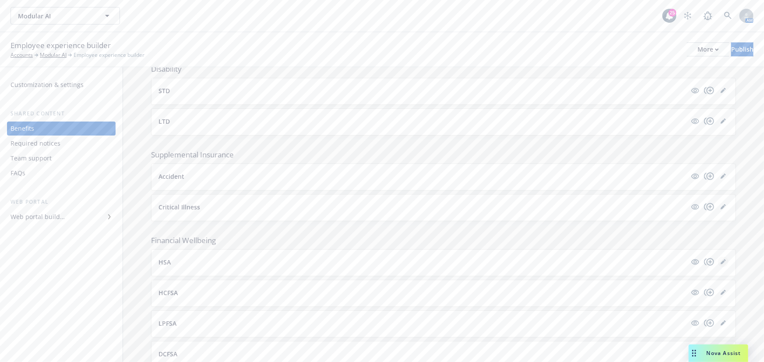
click at [720, 260] on icon "editPencil" at bounding box center [722, 262] width 5 height 5
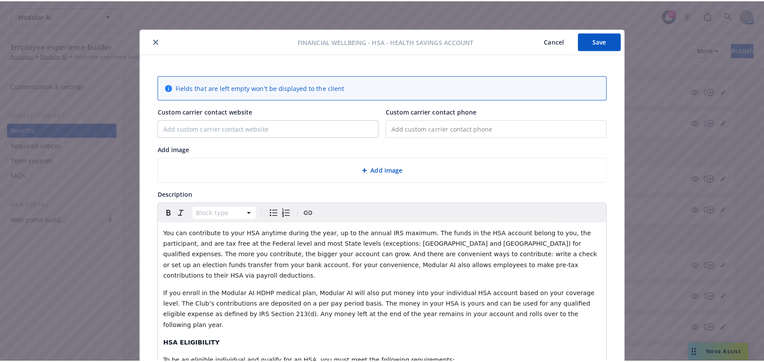
scroll to position [26, 0]
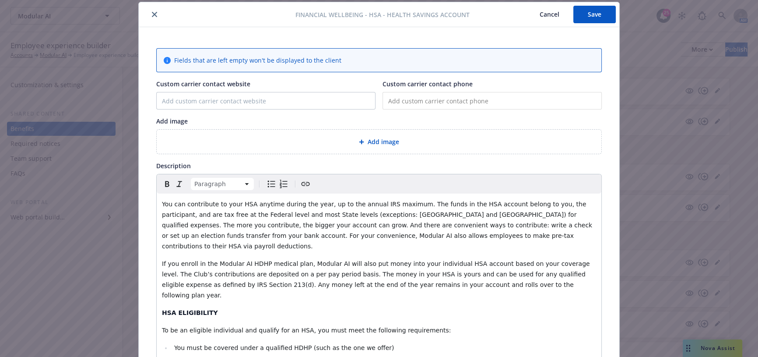
drag, startPoint x: 456, startPoint y: 257, endPoint x: 523, endPoint y: 268, distance: 67.8
click at [456, 258] on p "If you enroll in the Modular AI HDHP medical plan, Modular AI will also put mon…" at bounding box center [379, 279] width 434 height 42
click at [523, 268] on p "If you enroll in the Modular AI HDHP medical plan, Modular AI will also put mon…" at bounding box center [379, 279] width 434 height 42
click at [549, 307] on p "HSA ELIGIBILITY" at bounding box center [379, 312] width 434 height 11
drag, startPoint x: 420, startPoint y: 264, endPoint x: 450, endPoint y: 263, distance: 30.6
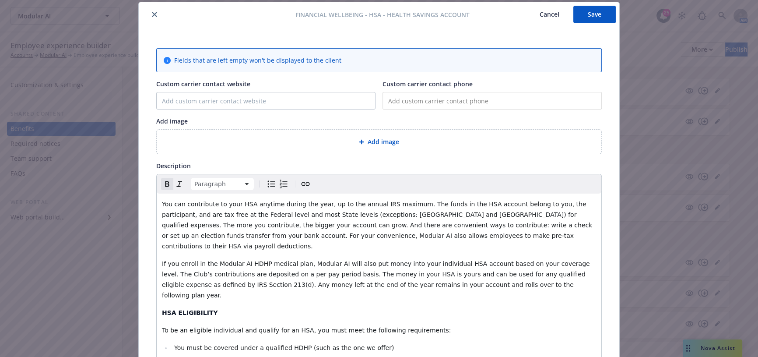
click at [420, 264] on span "If you enroll in the Modular AI HDHP medical plan, Modular AI will also put mon…" at bounding box center [377, 279] width 430 height 39
click at [468, 262] on span "If you enroll in the Modular AI HDHP medical plan, Modular AI will also put mon…" at bounding box center [377, 279] width 430 height 39
click at [523, 263] on span "If you enroll in the Modular AI HDHP medical plan, Modular AI will also put mon…" at bounding box center [377, 279] width 430 height 39
click at [571, 260] on span "If you enroll in the Modular AI HDHP medical plan, Modular AI will also put mon…" at bounding box center [377, 279] width 430 height 39
drag, startPoint x: 567, startPoint y: 251, endPoint x: 579, endPoint y: 254, distance: 12.2
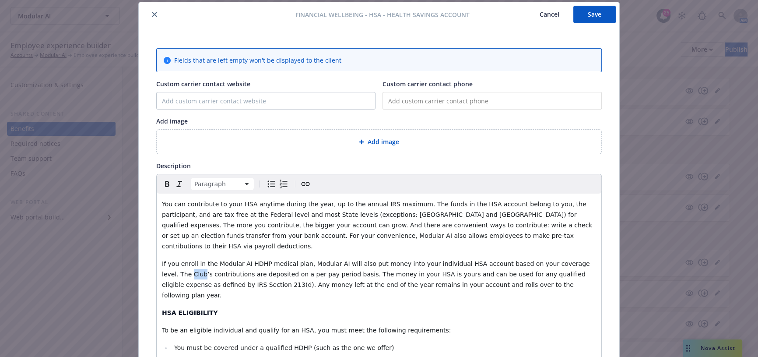
click at [579, 260] on span "If you enroll in the Modular AI HDHP medical plan, Modular AI will also put mon…" at bounding box center [377, 279] width 430 height 39
click at [568, 260] on span "If you enroll in the Modular AI HDHP medical plan, Modular AI will also put mon…" at bounding box center [377, 279] width 430 height 39
drag, startPoint x: 560, startPoint y: 252, endPoint x: 578, endPoint y: 252, distance: 17.5
click at [578, 260] on span "If you enroll in the Modular AI HDHP medical plan, Modular AI will also put mon…" at bounding box center [377, 279] width 430 height 39
click at [465, 260] on span "If you enroll in the Modular AI HDHP medical plan, Modular AI will also put mon…" at bounding box center [377, 279] width 430 height 39
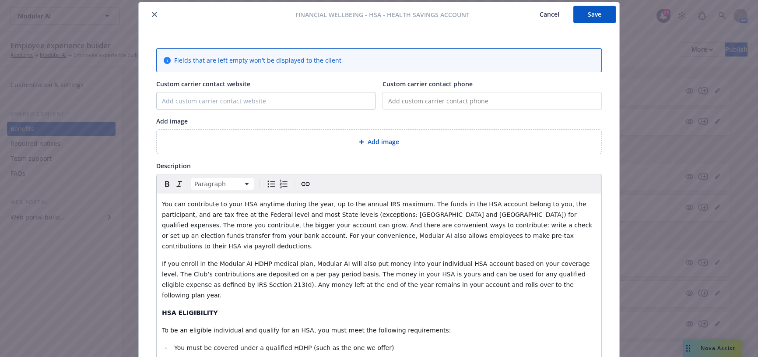
click at [530, 258] on p "If you enroll in the Modular AI HDHP medical plan, Modular AI will also put mon…" at bounding box center [379, 279] width 434 height 42
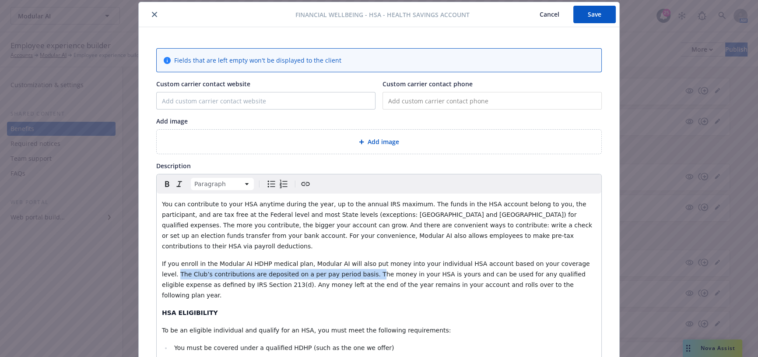
drag, startPoint x: 555, startPoint y: 252, endPoint x: 310, endPoint y: 264, distance: 245.8
click at [310, 264] on span "If you enroll in the Modular AI HDHP medical plan, Modular AI will also put mon…" at bounding box center [377, 279] width 430 height 39
click at [558, 260] on span "If you enroll in the Modular AI HDHP medical plan, Modular AI will also put mon…" at bounding box center [377, 279] width 430 height 39
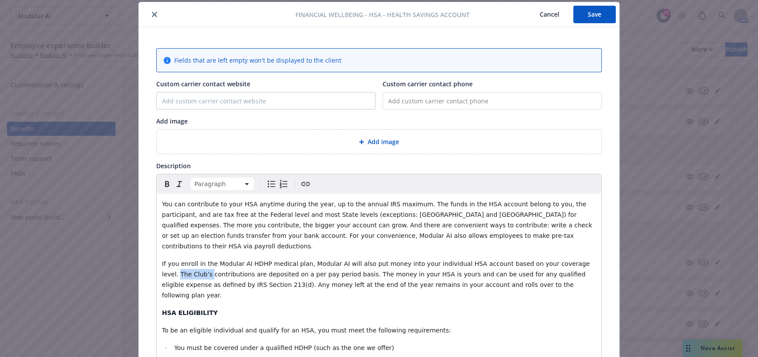
drag, startPoint x: 556, startPoint y: 253, endPoint x: 590, endPoint y: 254, distance: 34.1
click at [590, 258] on p "If you enroll in the Modular AI HDHP medical plan, Modular AI will also put mon…" at bounding box center [379, 279] width 434 height 42
click at [551, 260] on span "If you enroll in the Modular AI HDHP medical plan, Modular AI will also put mon…" at bounding box center [377, 279] width 431 height 39
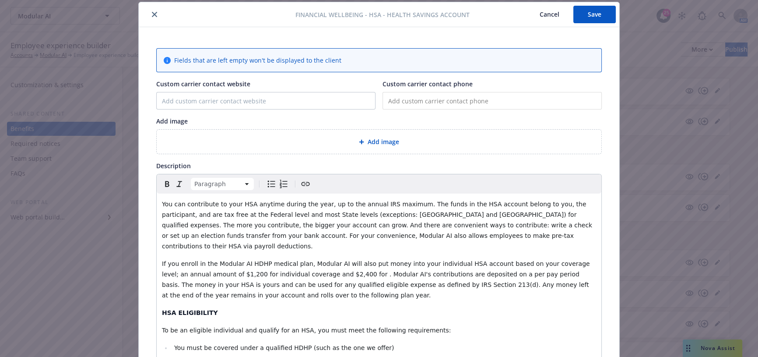
drag, startPoint x: 458, startPoint y: 267, endPoint x: 400, endPoint y: 272, distance: 58.5
click at [458, 267] on span "If you enroll in the Modular AI HDHP medical plan, Modular AI will also put mon…" at bounding box center [377, 279] width 430 height 39
click at [248, 270] on span "If you enroll in the Modular AI HDHP medical plan, Modular AI will also put mon…" at bounding box center [377, 279] width 430 height 39
click at [340, 221] on span "You can contribute to your HSA anytime during the year, up to the annual IRS ma…" at bounding box center [378, 224] width 432 height 49
click at [396, 233] on p "You can contribute to your HSA anytime during the year, up to the annual IRS ma…" at bounding box center [379, 225] width 434 height 53
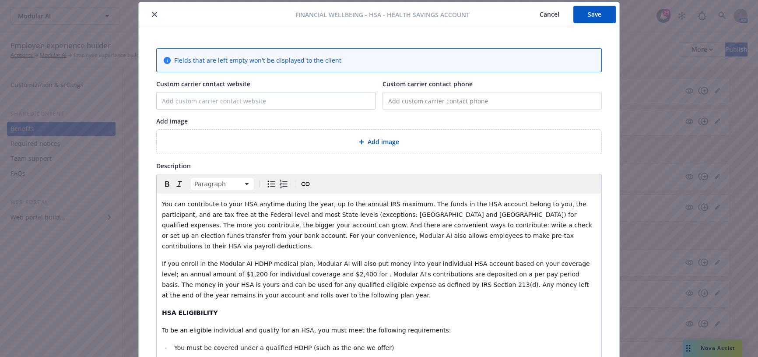
click at [293, 307] on p "HSA ELIGIBILITY" at bounding box center [379, 312] width 434 height 11
click at [311, 263] on span "If you enroll in the Modular AI HDHP medical plan, Modular AI will also put mon…" at bounding box center [377, 279] width 430 height 39
click at [601, 10] on button "Save" at bounding box center [594, 15] width 42 height 18
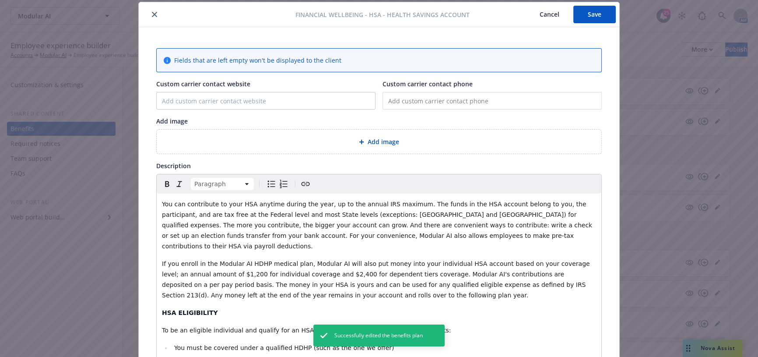
drag, startPoint x: 605, startPoint y: 18, endPoint x: 446, endPoint y: 43, distance: 161.0
click at [605, 18] on button "Save" at bounding box center [594, 15] width 42 height 18
click at [152, 12] on icon "close" at bounding box center [154, 14] width 5 height 5
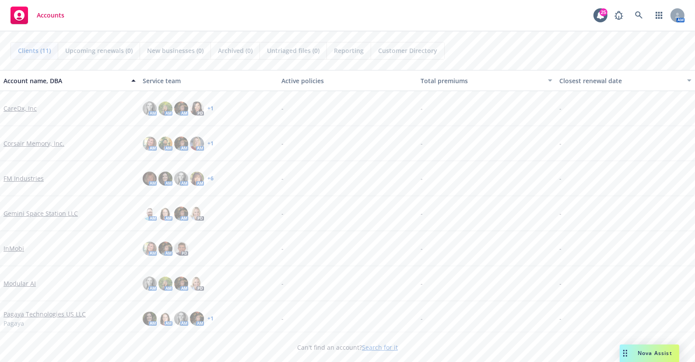
drag, startPoint x: 21, startPoint y: 282, endPoint x: 126, endPoint y: 285, distance: 105.1
click at [21, 282] on link "Modular AI" at bounding box center [20, 283] width 32 height 9
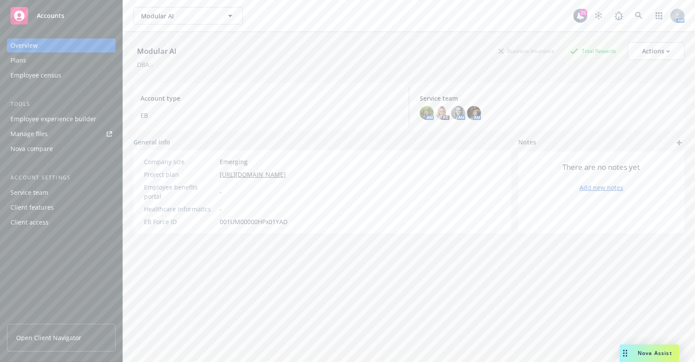
click at [30, 61] on div "Plans" at bounding box center [62, 60] width 102 height 14
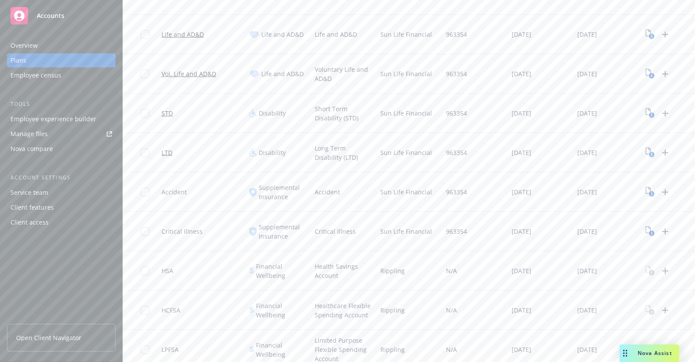
scroll to position [398, 0]
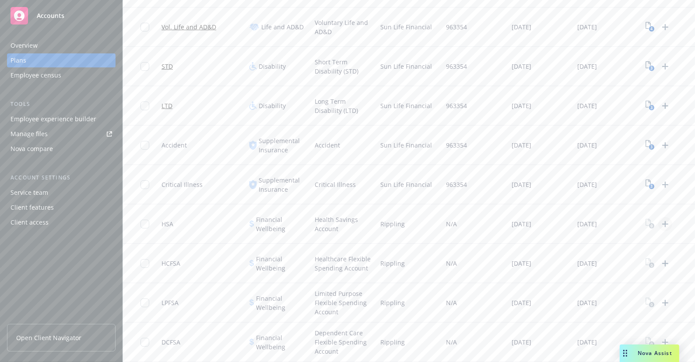
click at [667, 221] on icon "Upload Plan Documents" at bounding box center [665, 224] width 11 height 11
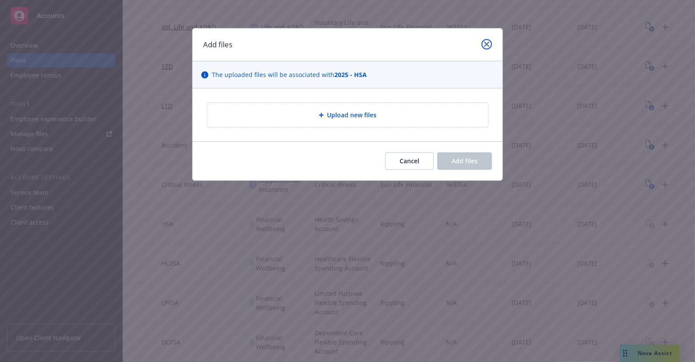
click at [488, 42] on icon "close" at bounding box center [486, 44] width 5 height 5
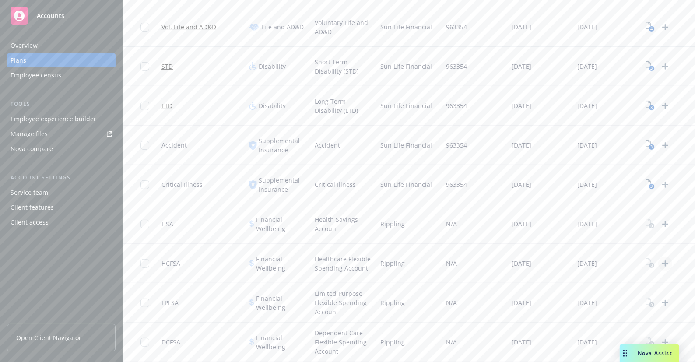
click at [664, 260] on icon "Upload Plan Documents" at bounding box center [665, 263] width 6 height 6
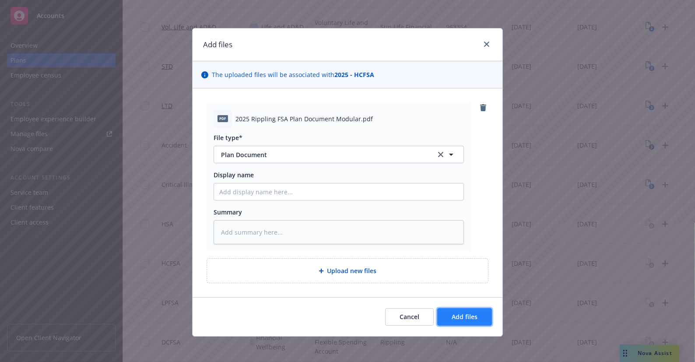
click at [471, 316] on span "Add files" at bounding box center [465, 316] width 26 height 8
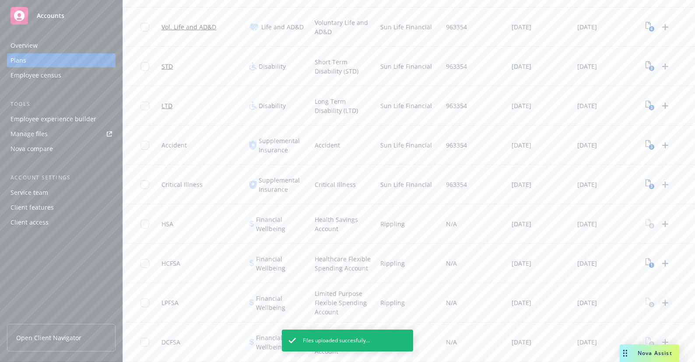
click at [665, 300] on icon "Upload Plan Documents" at bounding box center [665, 303] width 6 height 6
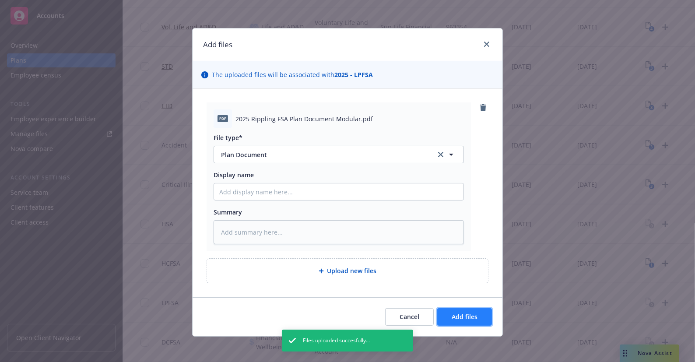
click at [460, 315] on span "Add files" at bounding box center [465, 316] width 26 height 8
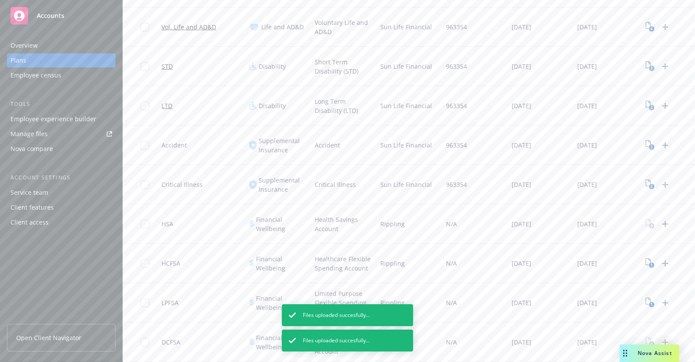
click at [670, 337] on icon "Upload Plan Documents" at bounding box center [665, 342] width 11 height 11
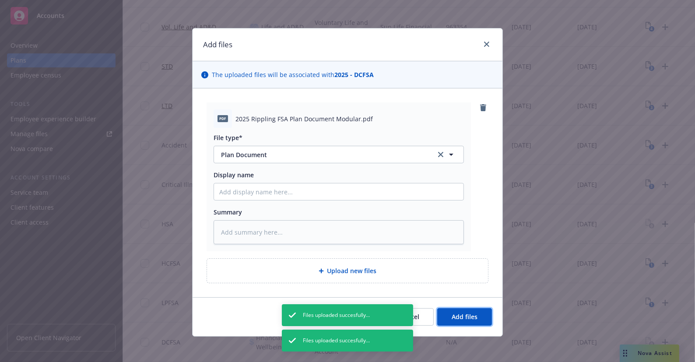
click at [471, 319] on span "Add files" at bounding box center [465, 316] width 26 height 8
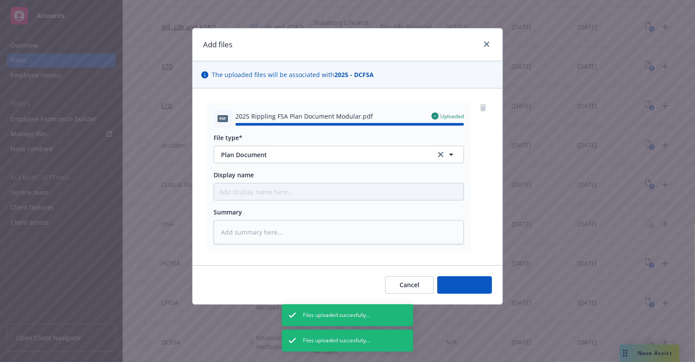
type textarea "x"
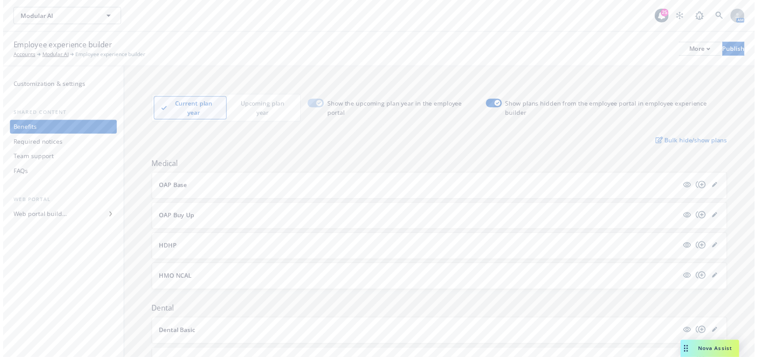
scroll to position [493, 0]
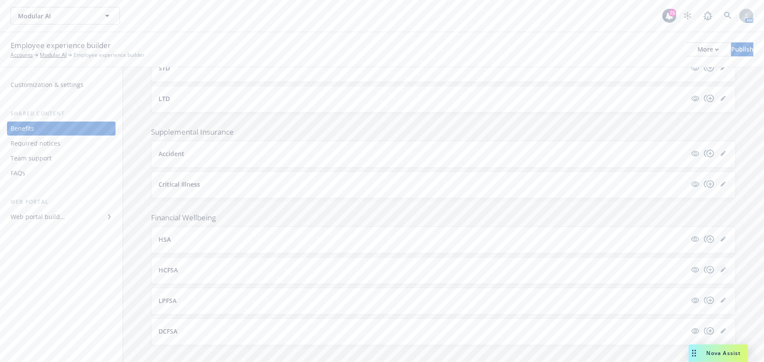
click at [720, 268] on icon "editPencil" at bounding box center [722, 270] width 4 height 4
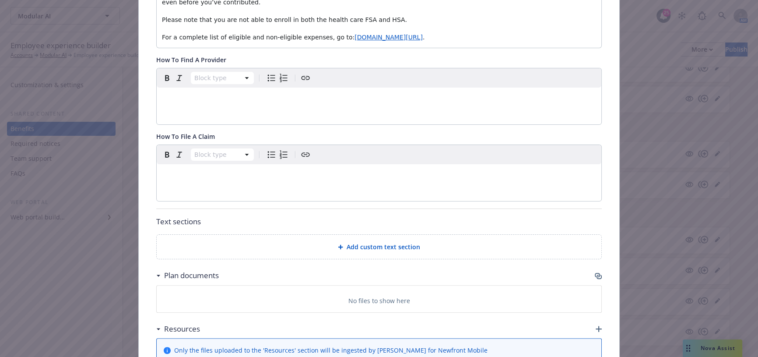
scroll to position [344, 0]
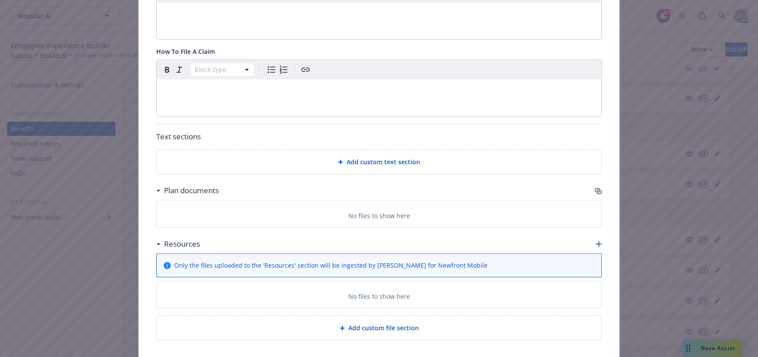
click at [591, 181] on div "Plan documents" at bounding box center [379, 190] width 446 height 18
click at [597, 190] on icon "button" at bounding box center [599, 192] width 5 height 4
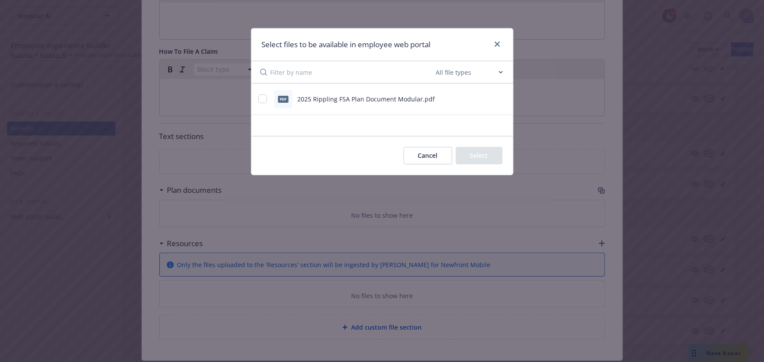
click at [599, 178] on div "Select files to be available in employee web portal All file types Agreements A…" at bounding box center [382, 181] width 764 height 362
drag, startPoint x: 257, startPoint y: 96, endPoint x: 265, endPoint y: 99, distance: 7.9
click at [258, 96] on div "pdf 2025 Rippling FSA Plan Document Modular.pdf" at bounding box center [382, 100] width 262 height 32
click at [265, 99] on input "checkbox" at bounding box center [262, 99] width 9 height 9
checkbox input "true"
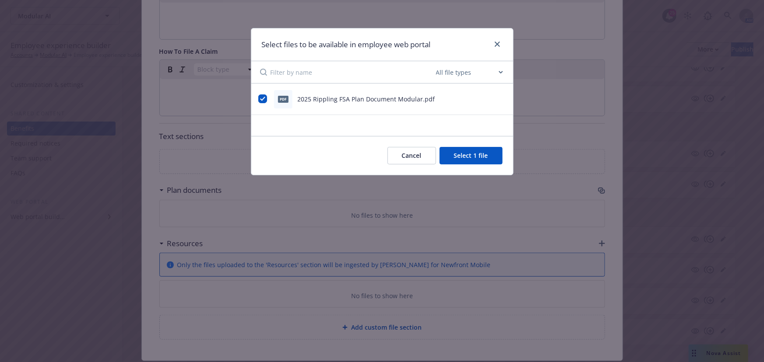
click at [496, 158] on button "Select 1 file" at bounding box center [470, 156] width 63 height 18
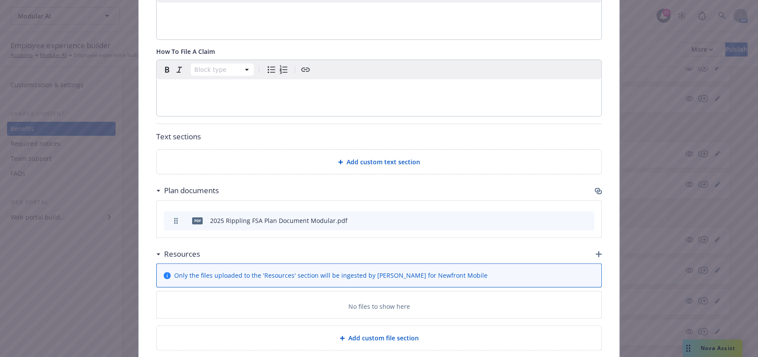
scroll to position [0, 0]
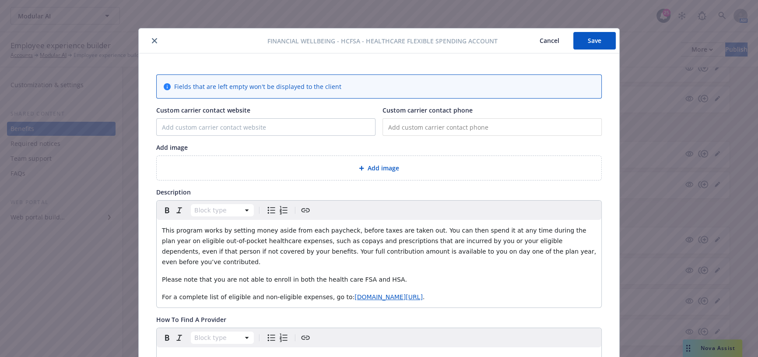
click at [593, 41] on button "Save" at bounding box center [594, 41] width 42 height 18
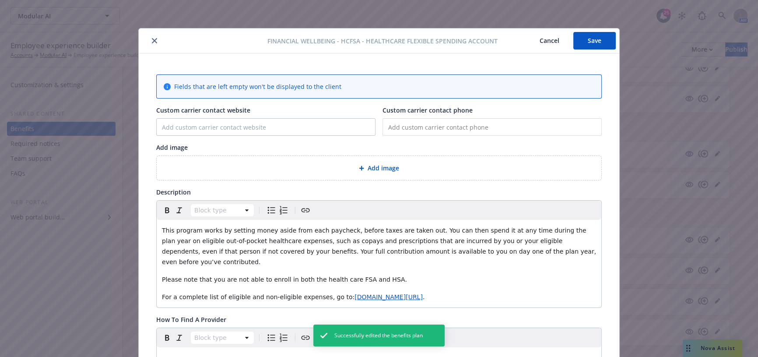
click at [152, 41] on icon "close" at bounding box center [154, 40] width 5 height 5
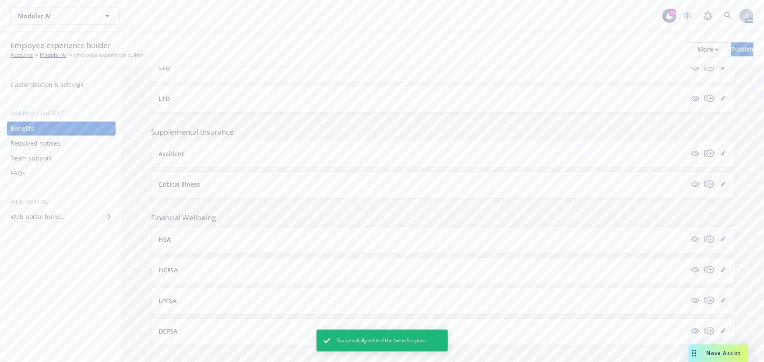
click at [720, 298] on icon "editPencil" at bounding box center [722, 300] width 5 height 5
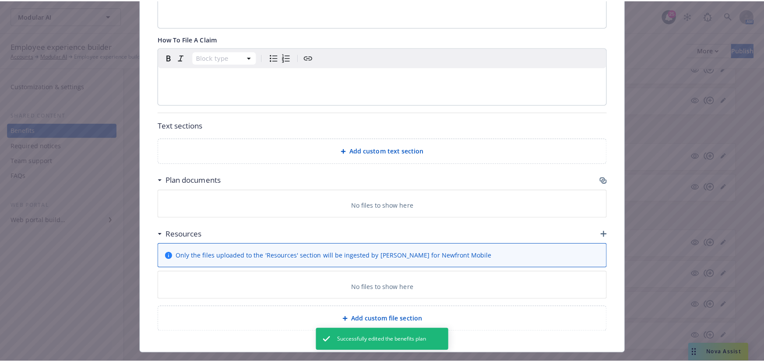
scroll to position [348, 0]
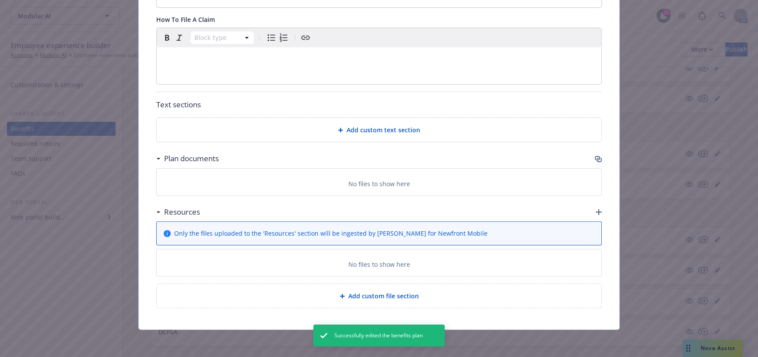
click at [597, 158] on icon "button" at bounding box center [599, 160] width 5 height 4
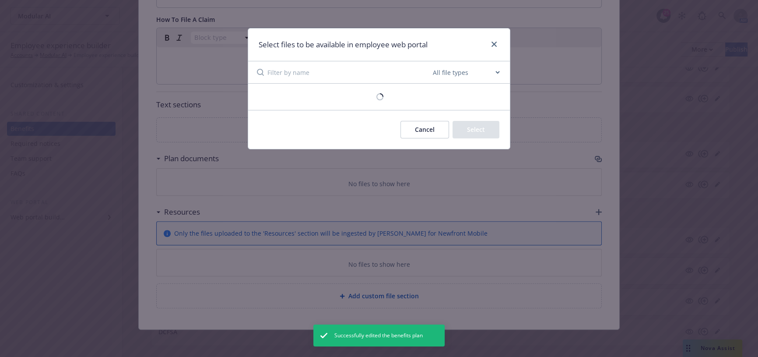
scroll to position [342, 0]
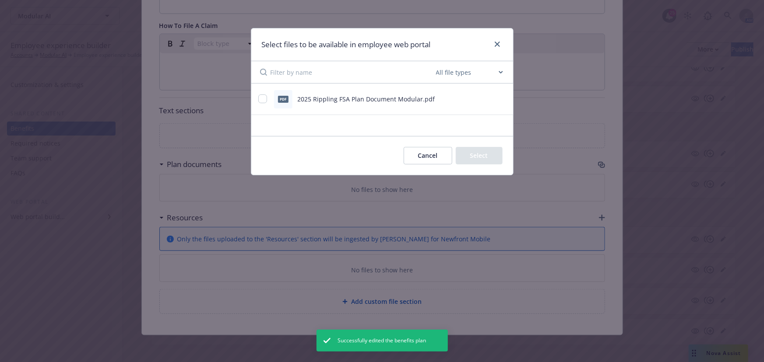
click at [372, 95] on span "2025 Rippling FSA Plan Document Modular.pdf" at bounding box center [366, 99] width 137 height 8
click at [265, 99] on input "checkbox" at bounding box center [262, 99] width 9 height 9
checkbox input "true"
click at [487, 157] on button "Select 1 file" at bounding box center [470, 156] width 63 height 18
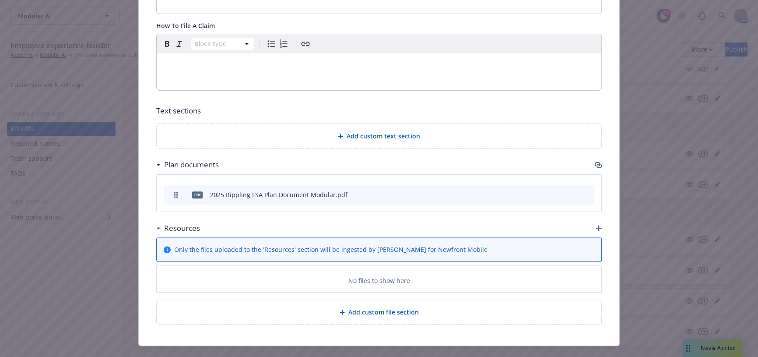
scroll to position [0, 0]
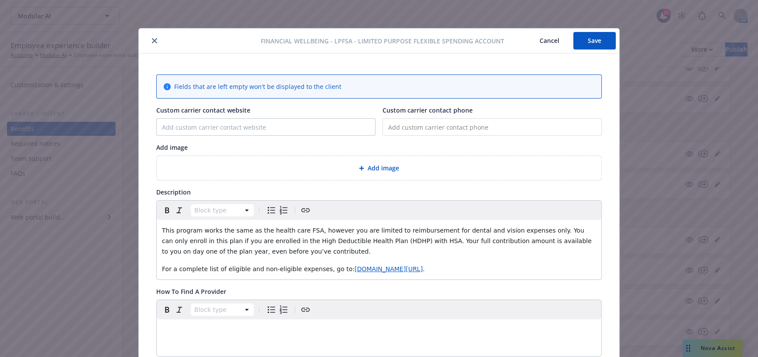
click at [600, 38] on button "Save" at bounding box center [594, 41] width 42 height 18
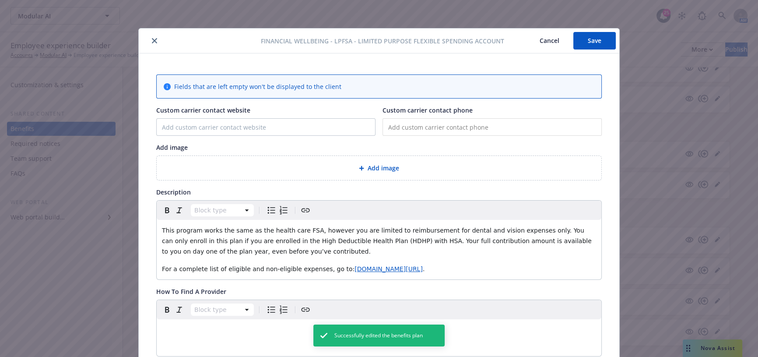
click at [151, 44] on button "close" at bounding box center [154, 40] width 11 height 11
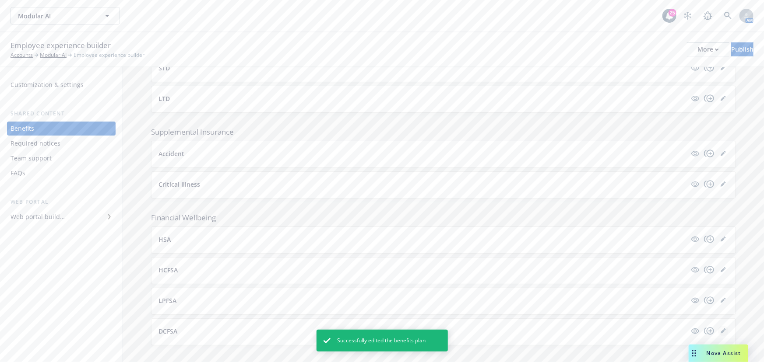
click at [718, 326] on link "editPencil" at bounding box center [723, 331] width 11 height 11
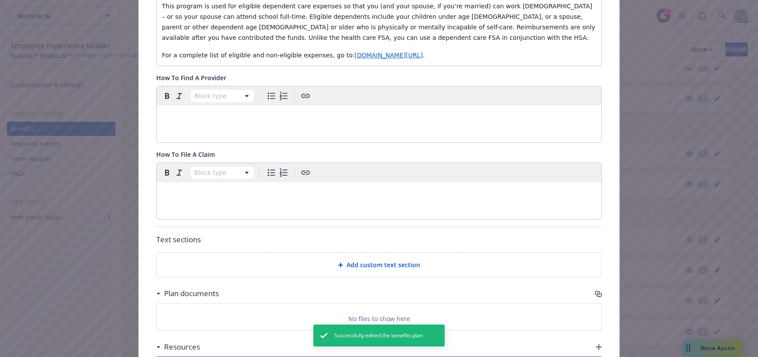
scroll to position [225, 0]
click at [597, 292] on icon "button" at bounding box center [598, 292] width 7 height 7
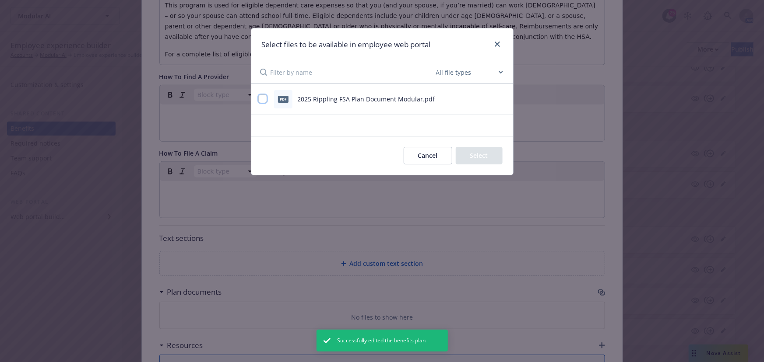
click at [265, 98] on input "checkbox" at bounding box center [262, 99] width 9 height 9
checkbox input "true"
click at [488, 156] on button "Select 1 file" at bounding box center [470, 156] width 63 height 18
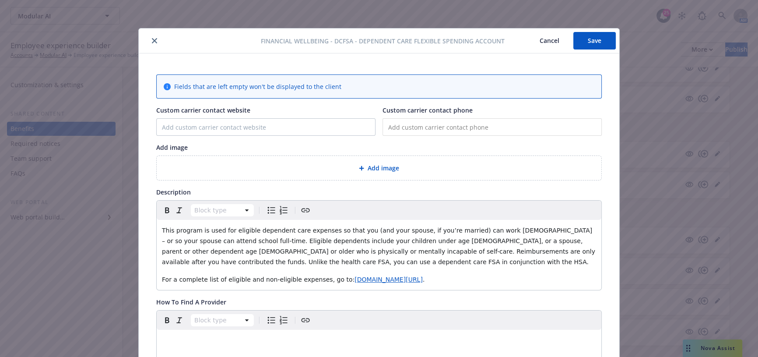
click at [586, 41] on button "Save" at bounding box center [594, 41] width 42 height 18
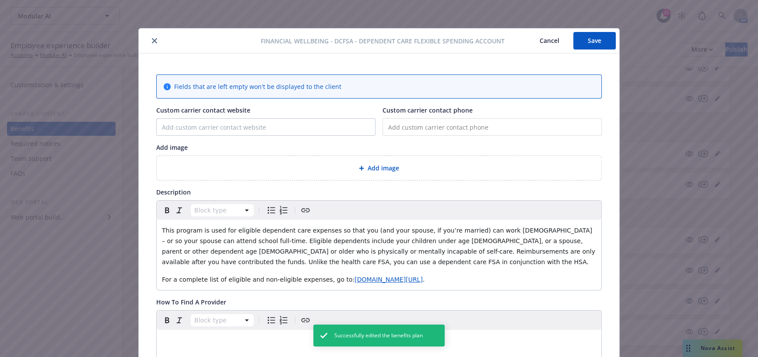
click at [150, 44] on button "close" at bounding box center [154, 40] width 11 height 11
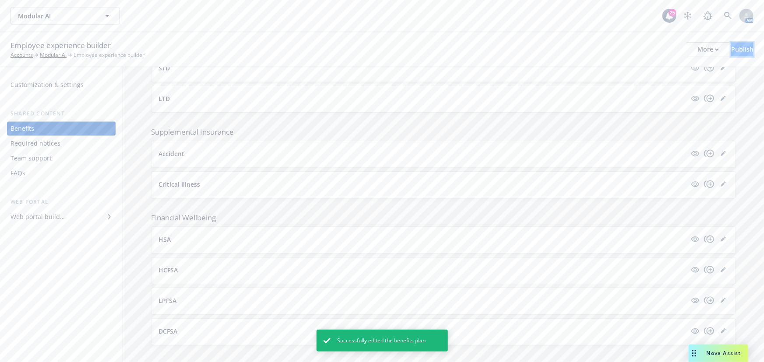
click at [731, 47] on div "Publish" at bounding box center [742, 49] width 22 height 13
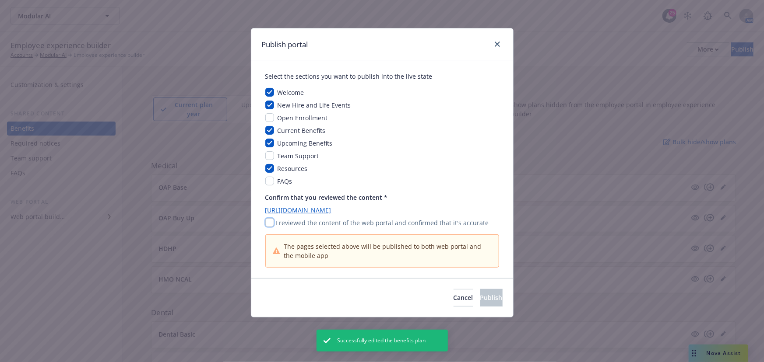
drag, startPoint x: 269, startPoint y: 220, endPoint x: 311, endPoint y: 237, distance: 45.2
click at [269, 220] on input "checkbox" at bounding box center [269, 222] width 9 height 9
checkbox input "true"
click at [481, 301] on span "Publish" at bounding box center [491, 298] width 22 height 8
